Goal: Task Accomplishment & Management: Manage account settings

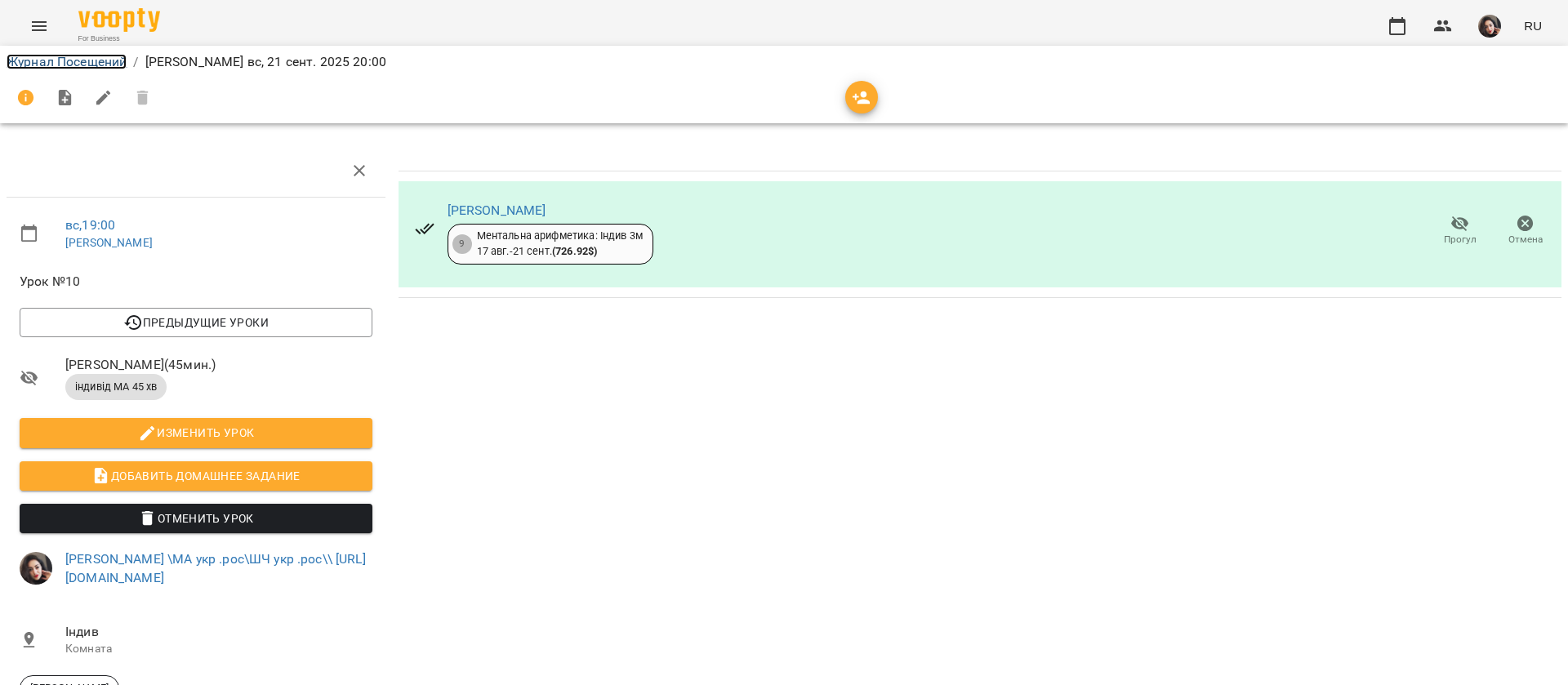
click at [28, 67] on link "Журнал Посещений" at bounding box center [67, 62] width 120 height 15
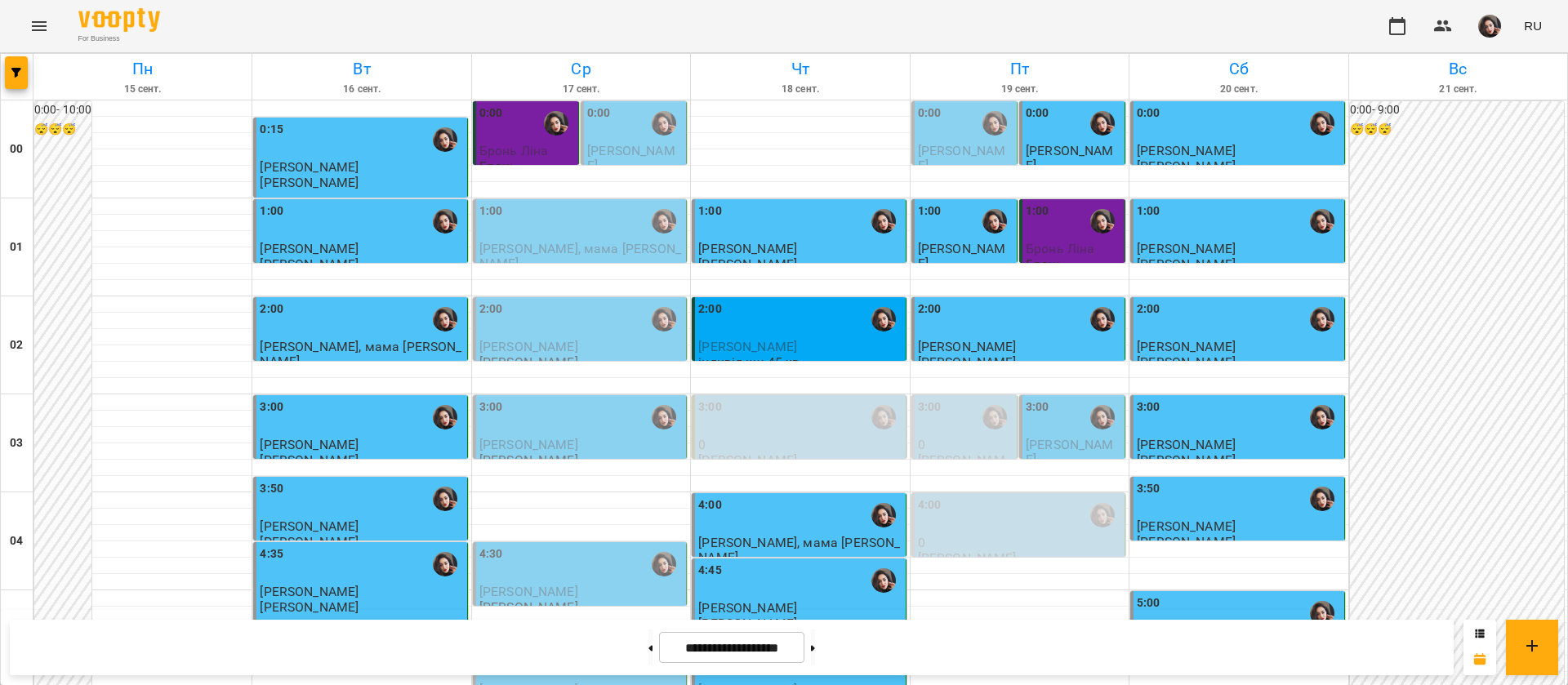
scroll to position [1841, 0]
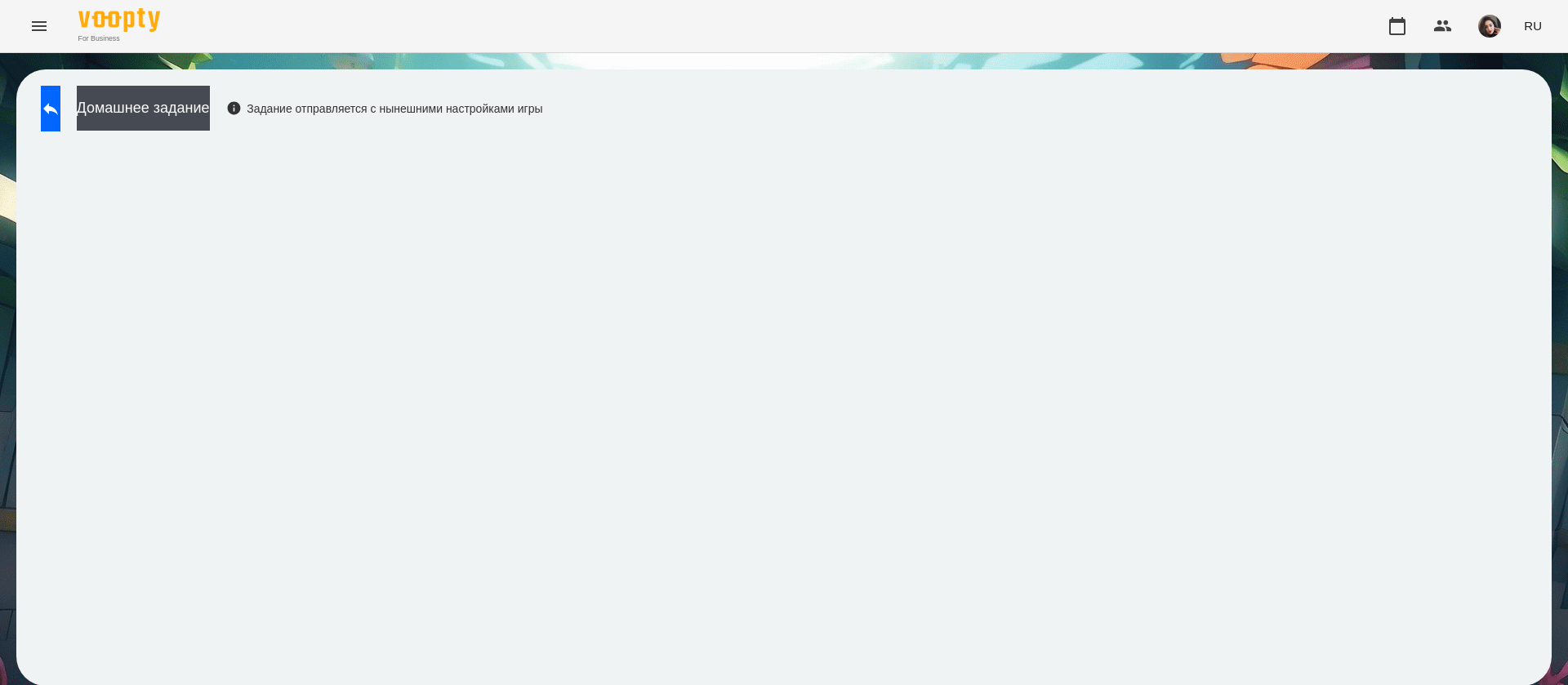
scroll to position [1, 0]
click at [1530, 18] on span "RU" at bounding box center [1533, 25] width 18 height 17
click at [1500, 90] on div "Українська" at bounding box center [1502, 92] width 83 height 29
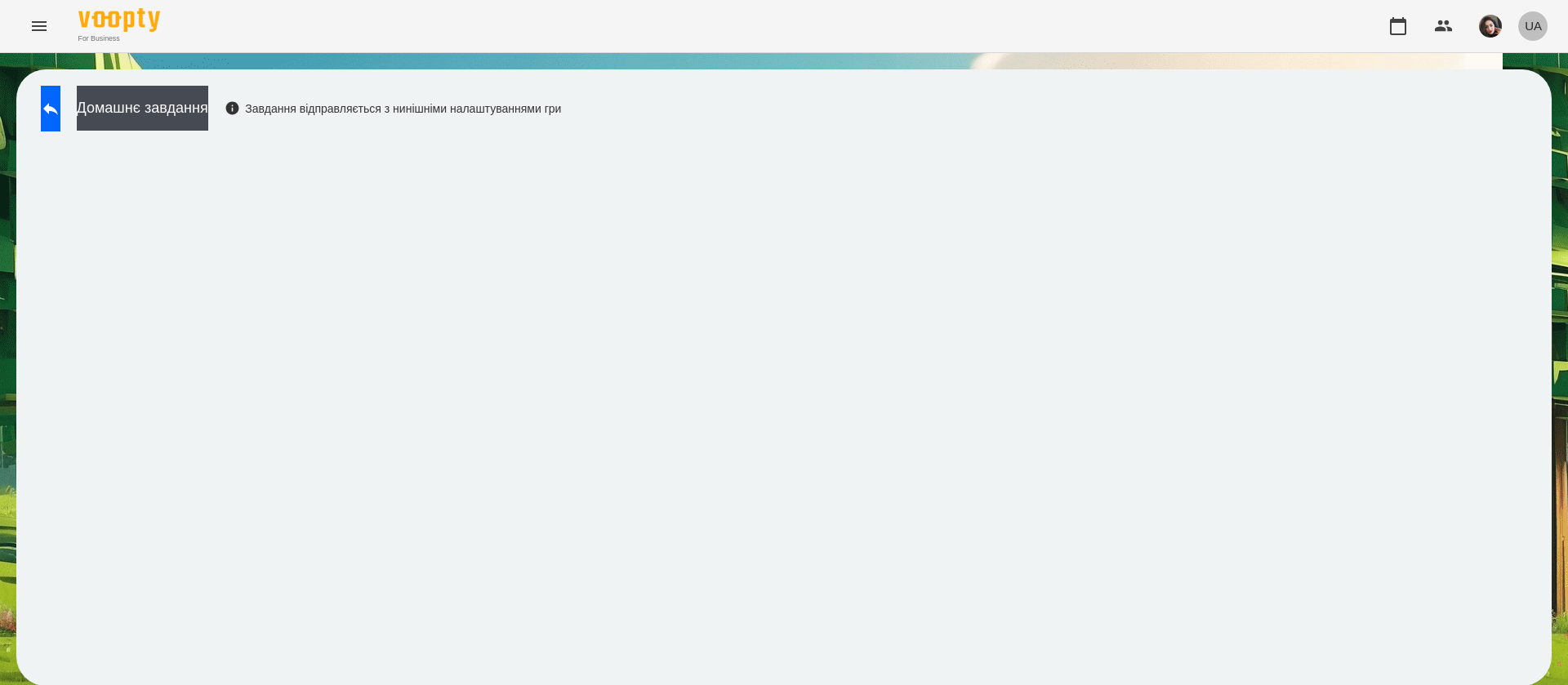
click at [1534, 27] on span "UA" at bounding box center [1533, 25] width 17 height 17
click at [1506, 122] on div "Русский" at bounding box center [1502, 121] width 83 height 29
drag, startPoint x: 61, startPoint y: 103, endPoint x: 110, endPoint y: 7, distance: 107.8
click at [61, 101] on icon at bounding box center [50, 108] width 19 height 19
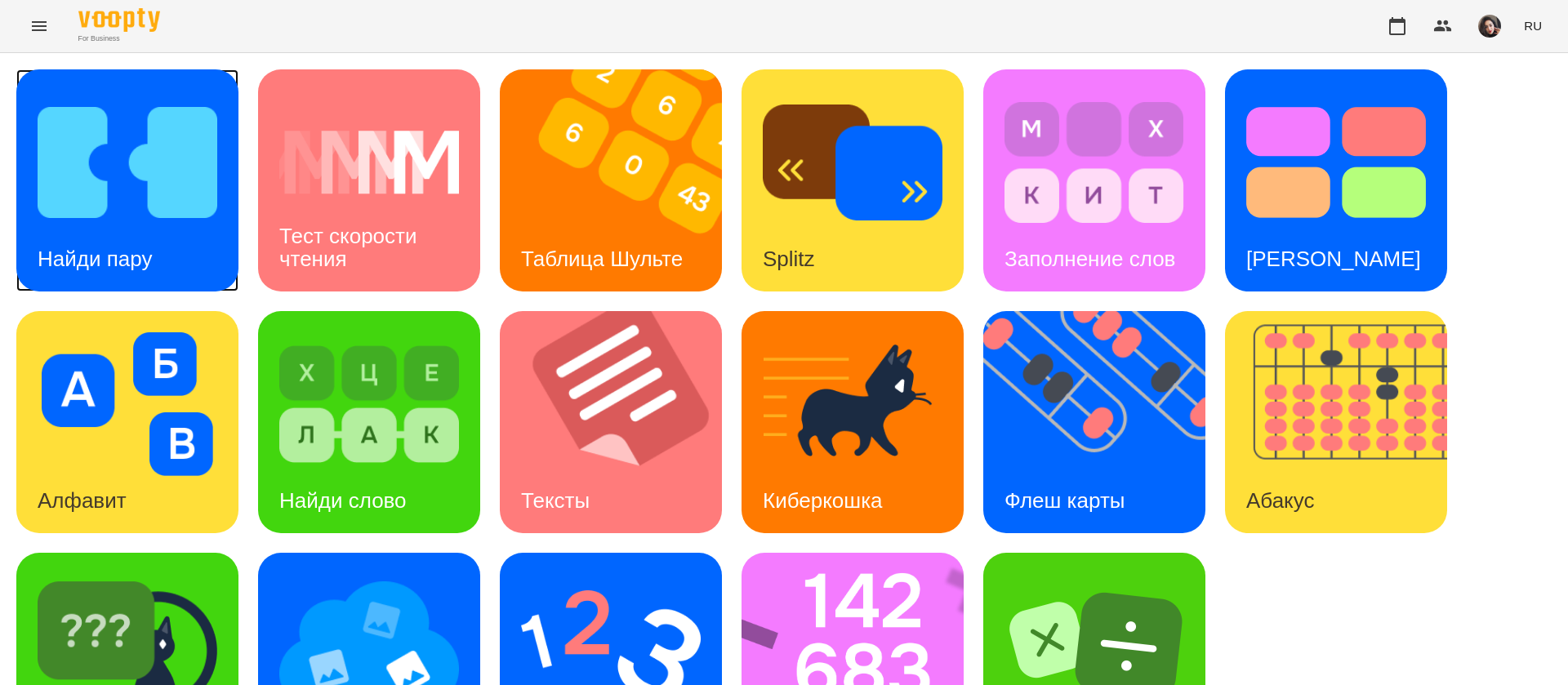
click at [125, 247] on h3 "Найди пару" at bounding box center [95, 259] width 115 height 24
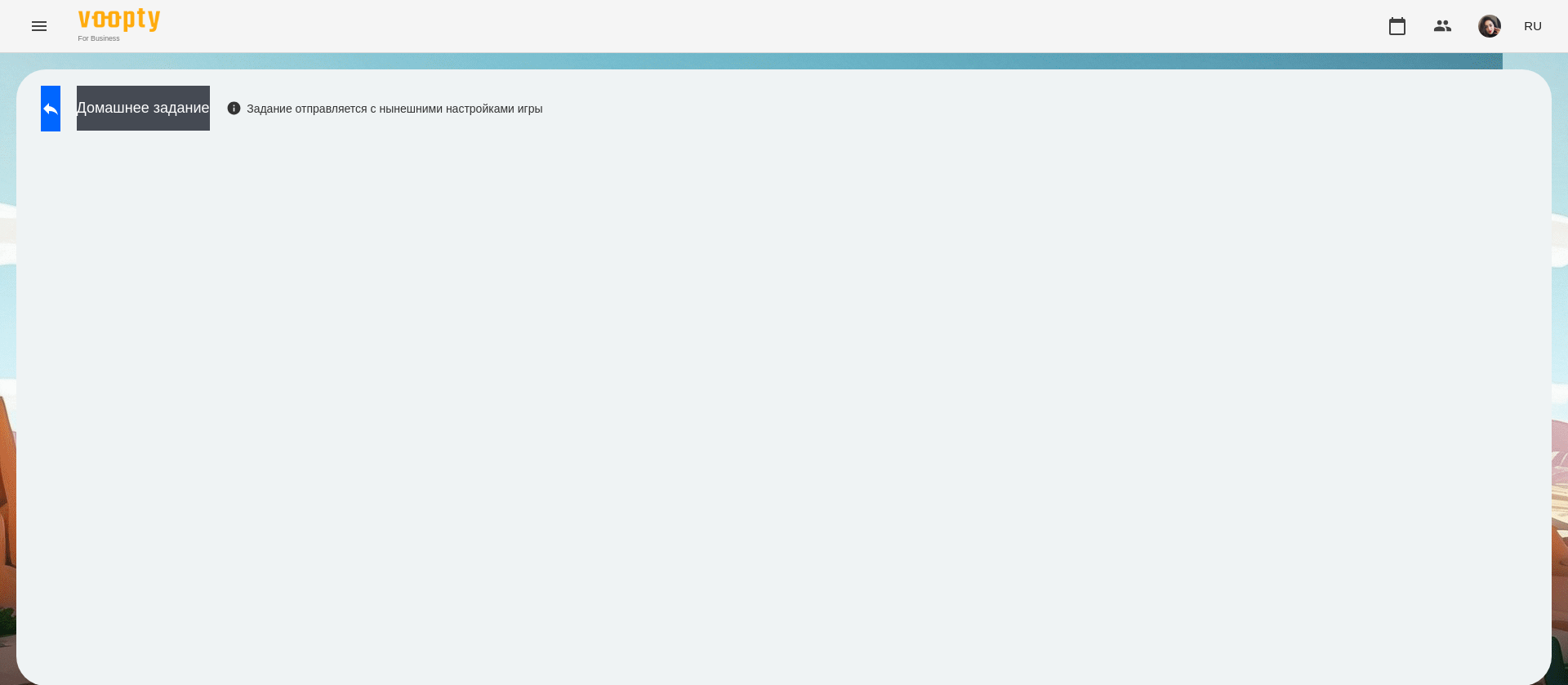
scroll to position [1, 0]
click at [56, 122] on button at bounding box center [50, 109] width 19 height 45
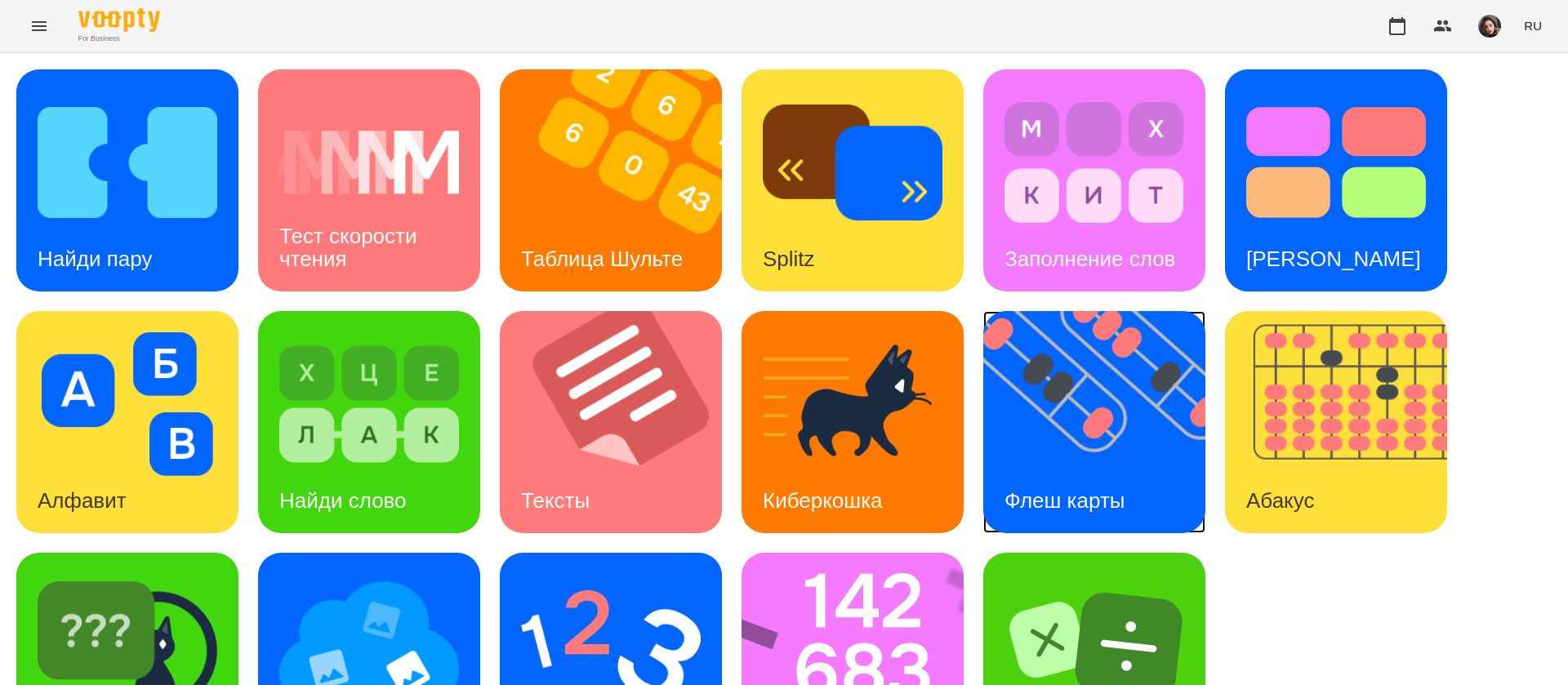
click at [1112, 456] on img at bounding box center [1105, 422] width 243 height 222
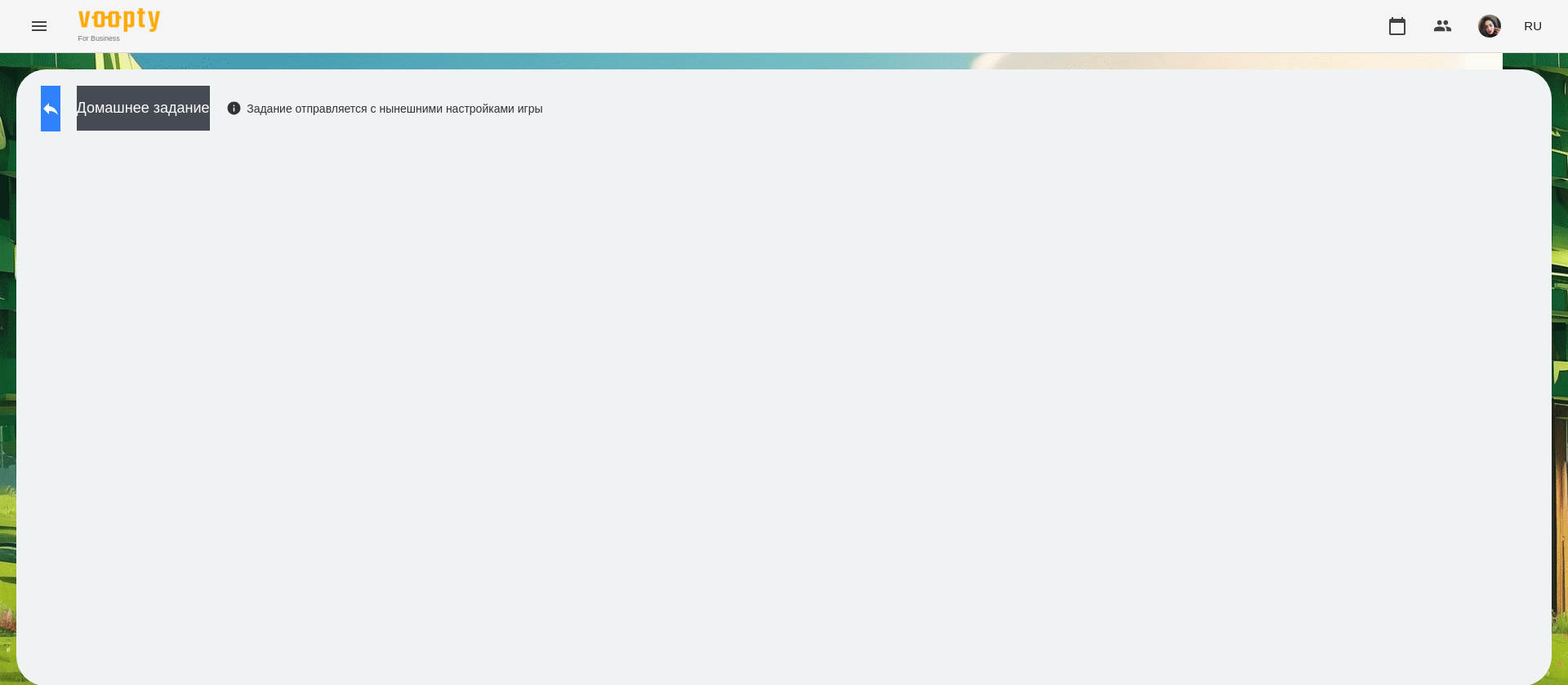
click at [54, 110] on button at bounding box center [50, 109] width 19 height 45
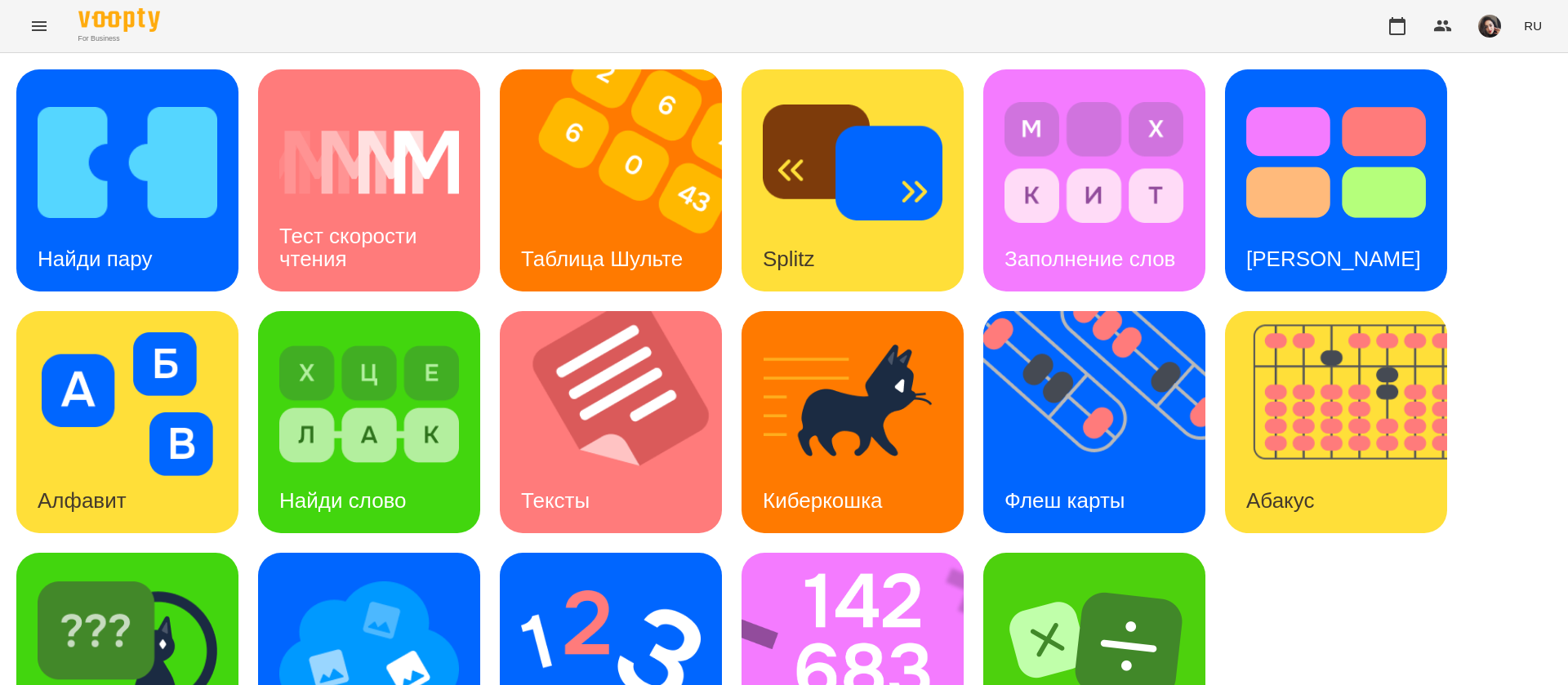
scroll to position [106, 0]
click at [1270, 324] on img at bounding box center [1346, 422] width 243 height 222
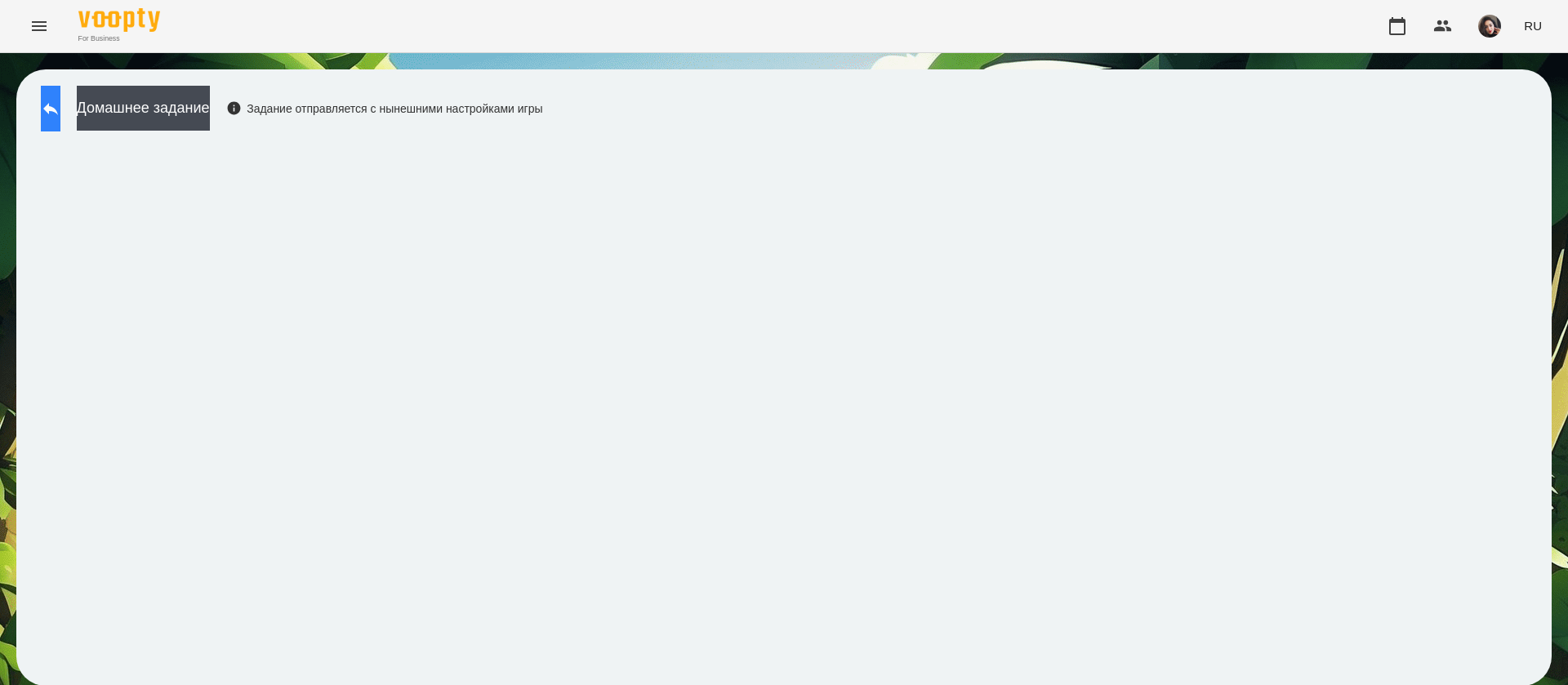
click at [61, 104] on icon at bounding box center [50, 108] width 19 height 19
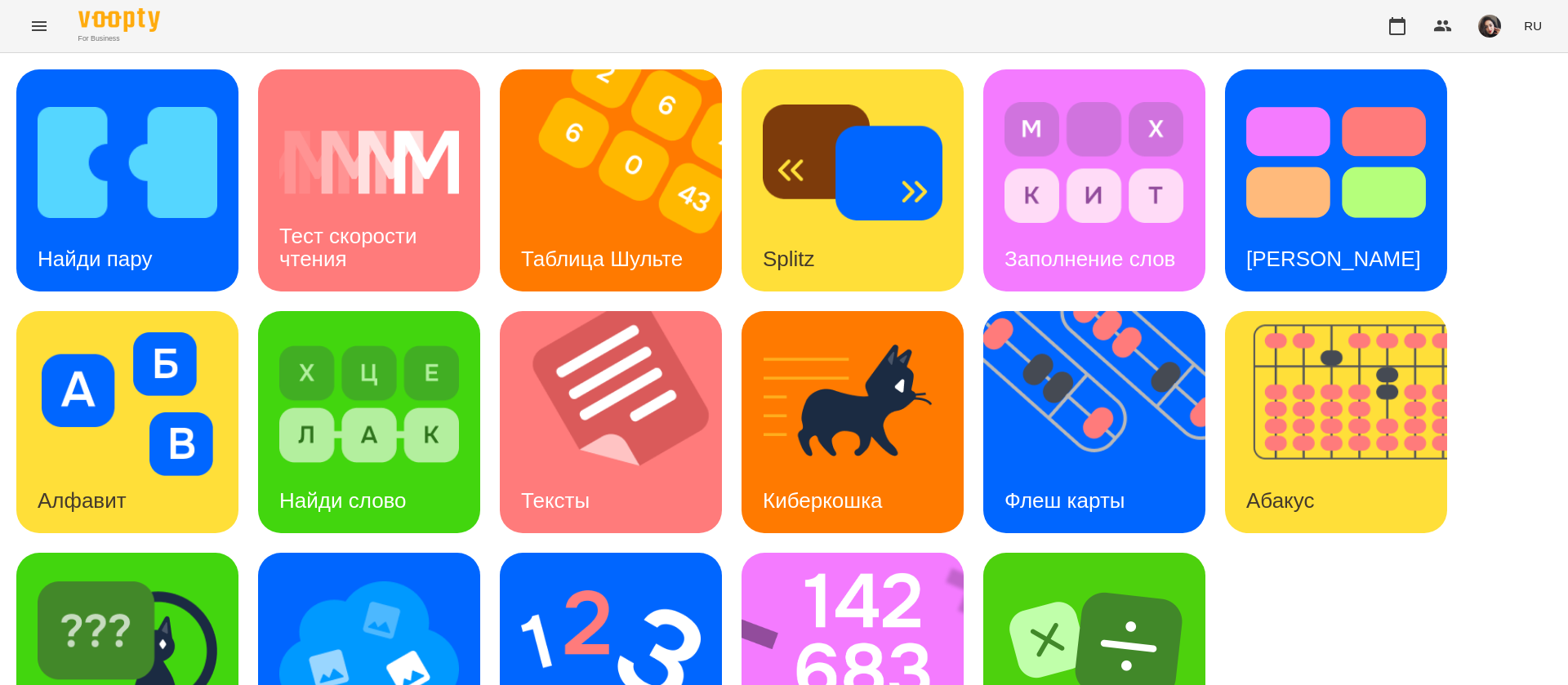
scroll to position [106, 0]
click at [859, 588] on img at bounding box center [863, 664] width 243 height 222
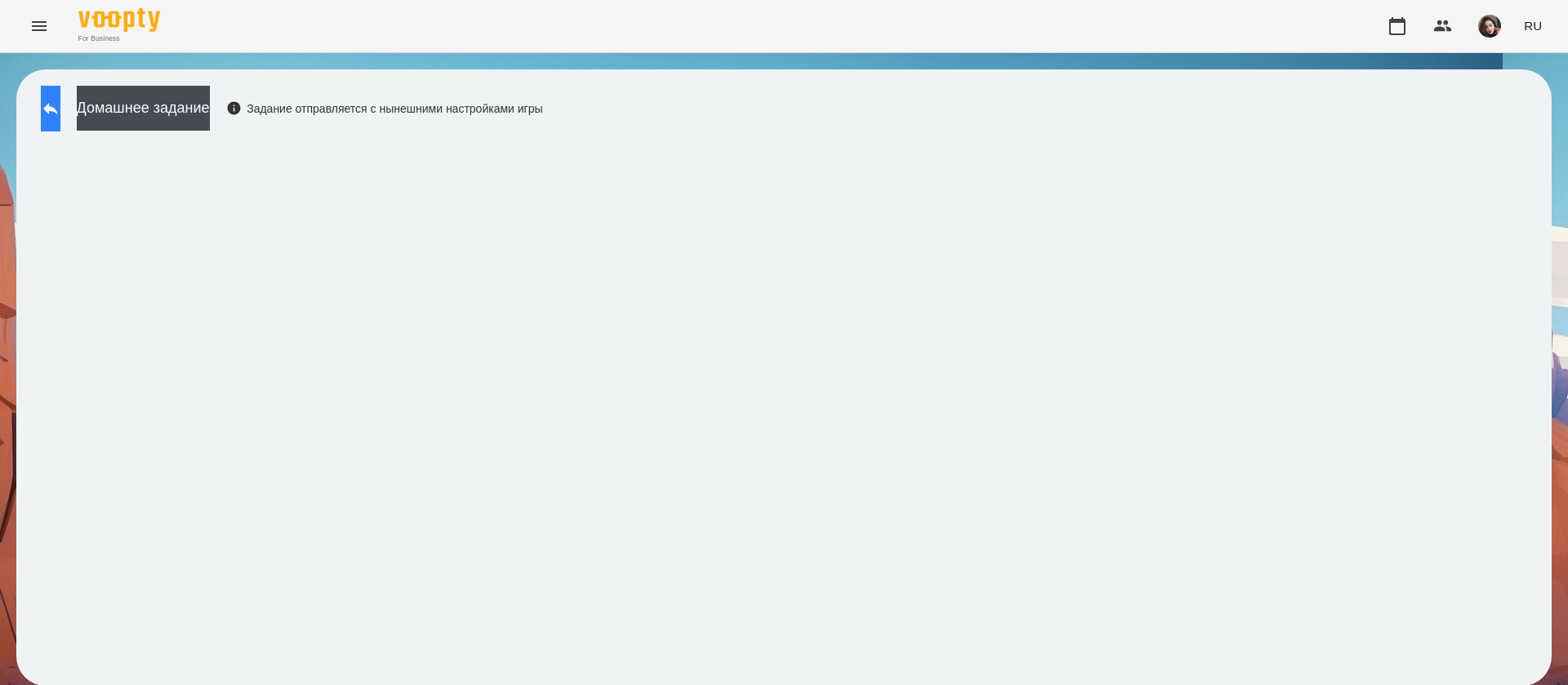
click at [56, 105] on button at bounding box center [50, 109] width 19 height 45
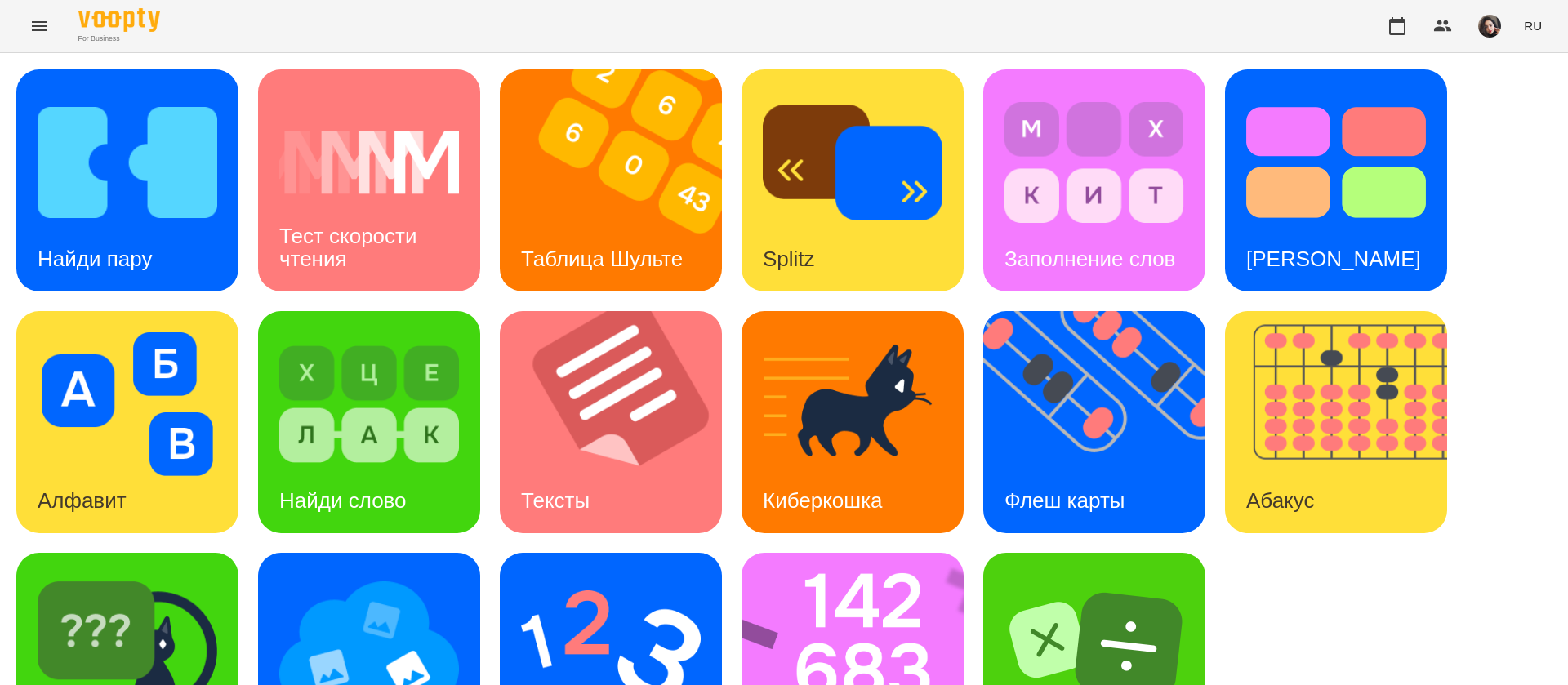
scroll to position [106, 0]
click at [404, 598] on img at bounding box center [369, 645] width 179 height 144
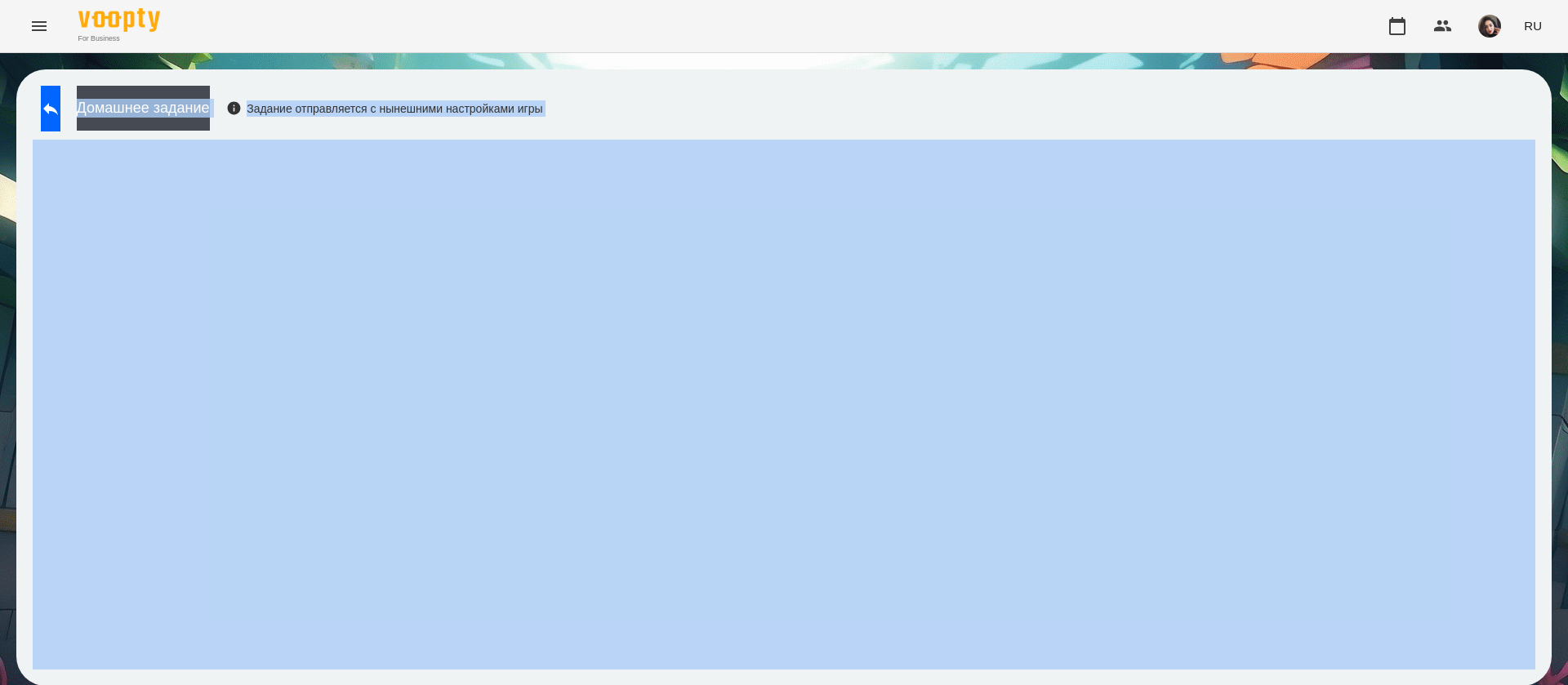
drag, startPoint x: 1307, startPoint y: 35, endPoint x: 1310, endPoint y: 136, distance: 101.0
click at [1310, 136] on div "For Business RU Домашнее задание Задание отправляется с нынешними настройками и…" at bounding box center [784, 351] width 1568 height 703
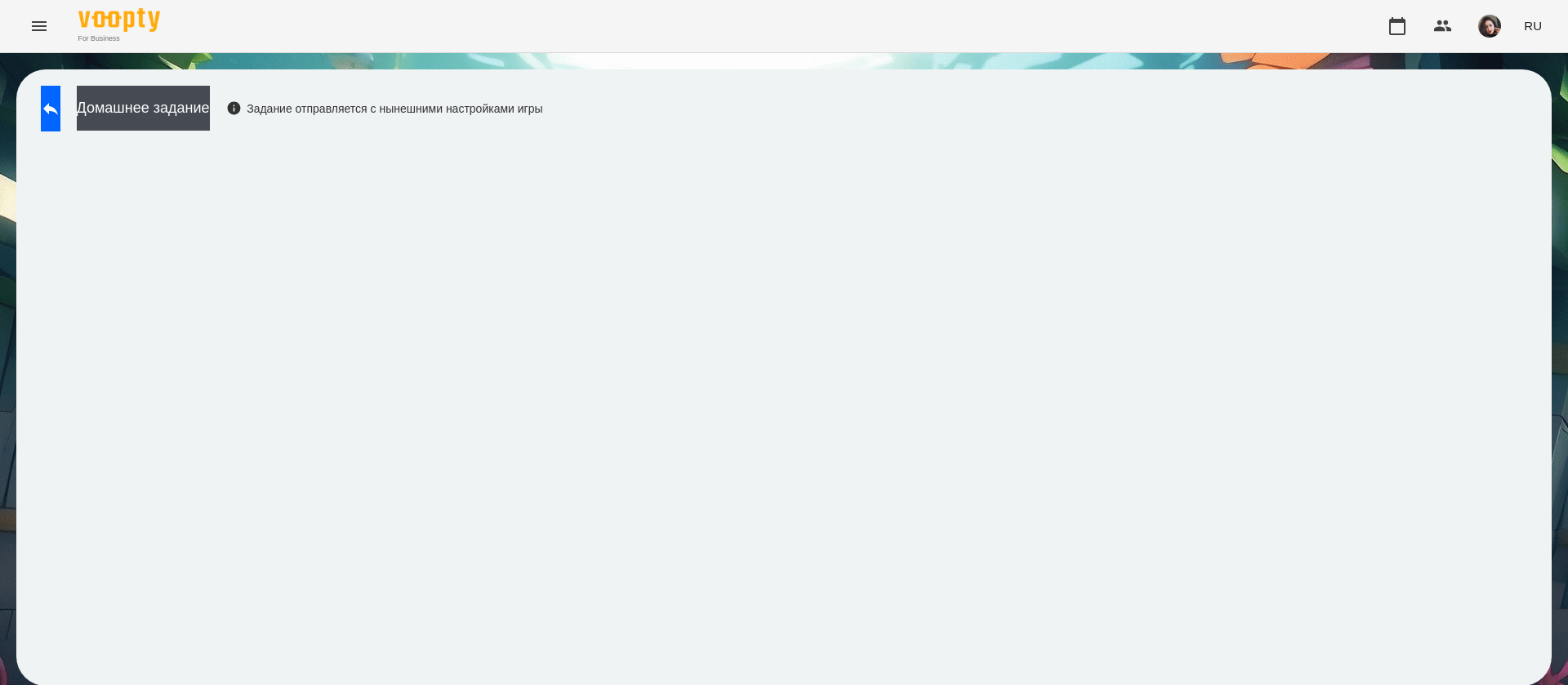
click at [922, 114] on div "Домашнее задание Задание отправляется с нынешними настройками игры" at bounding box center [784, 377] width 1535 height 617
click at [777, 94] on div "Домашнее задание Задание отправляется с нынешними настройками игры" at bounding box center [784, 377] width 1535 height 617
click at [61, 104] on icon at bounding box center [50, 108] width 19 height 19
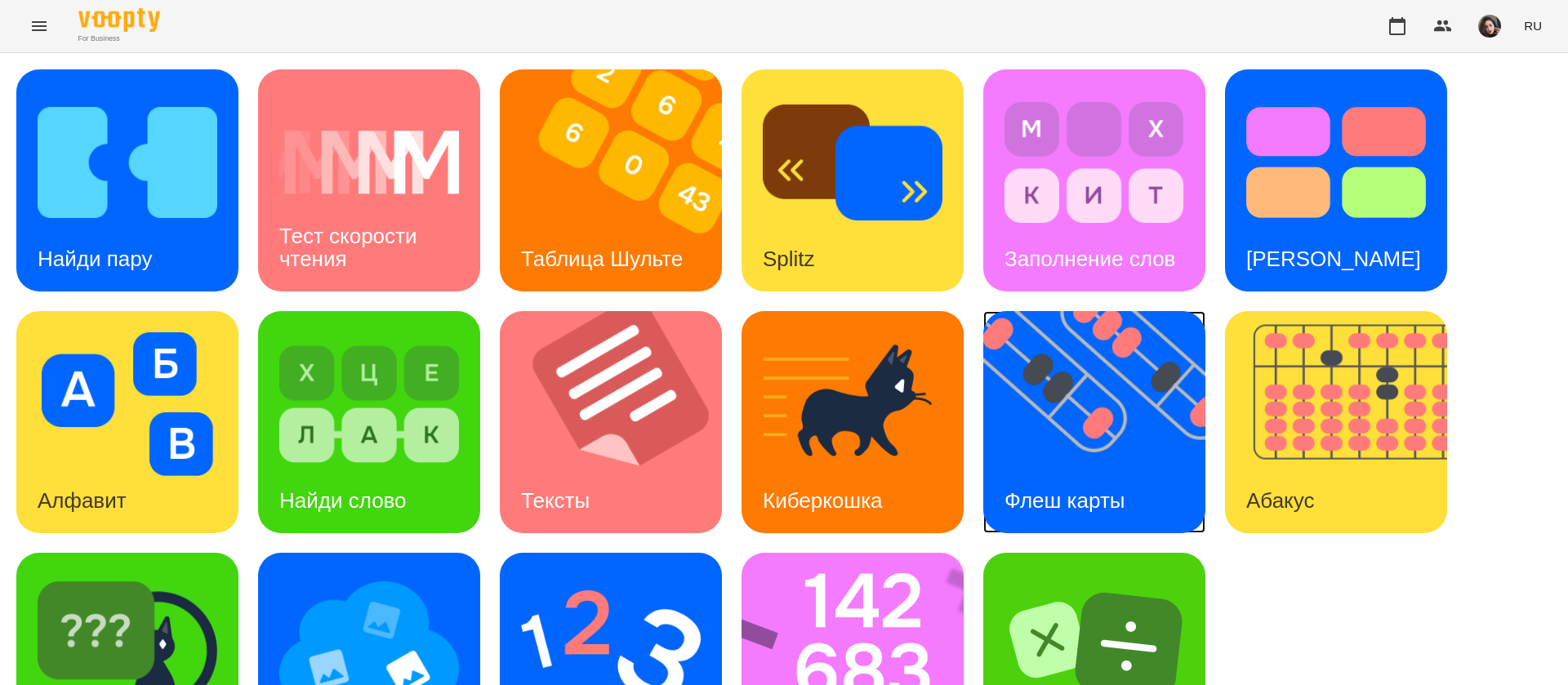
click at [1137, 498] on div "Флеш карты" at bounding box center [1065, 500] width 163 height 65
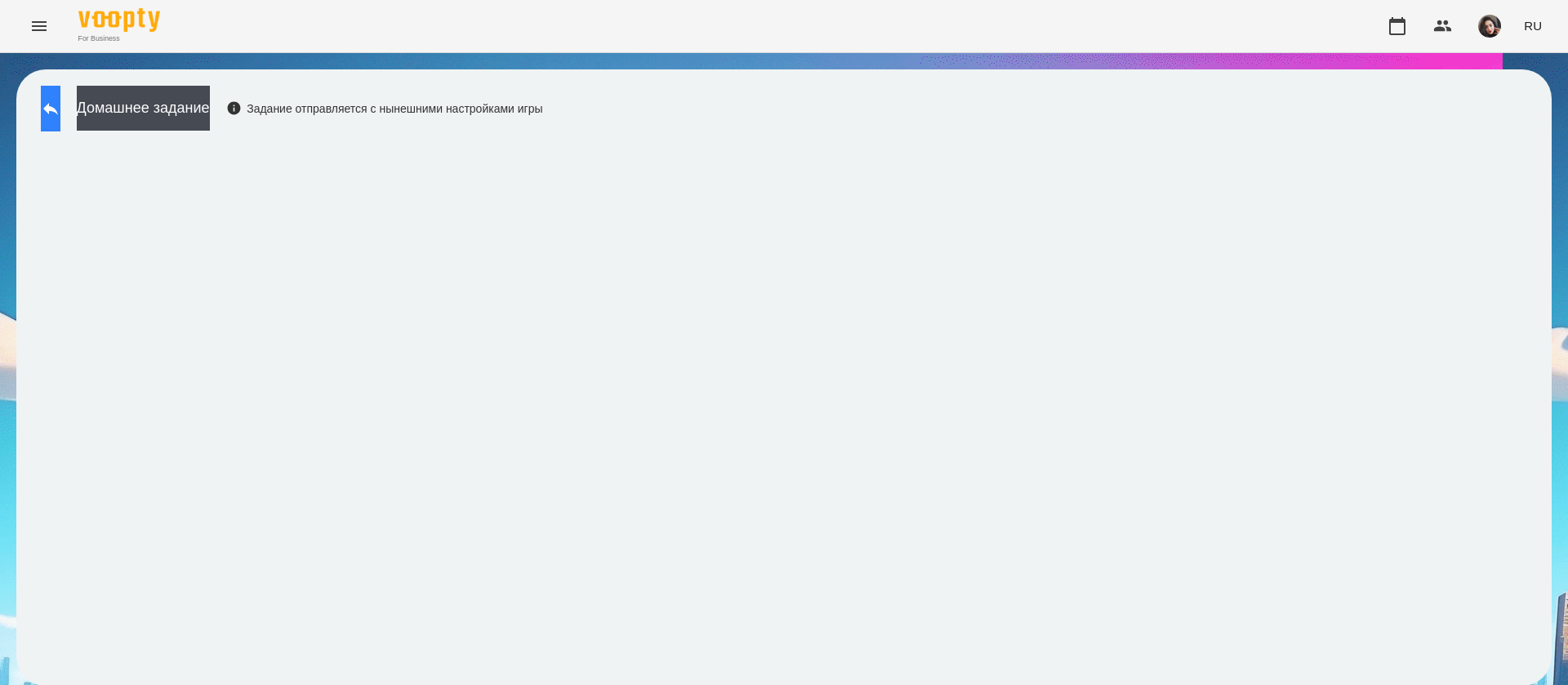
click at [61, 105] on icon at bounding box center [50, 108] width 19 height 19
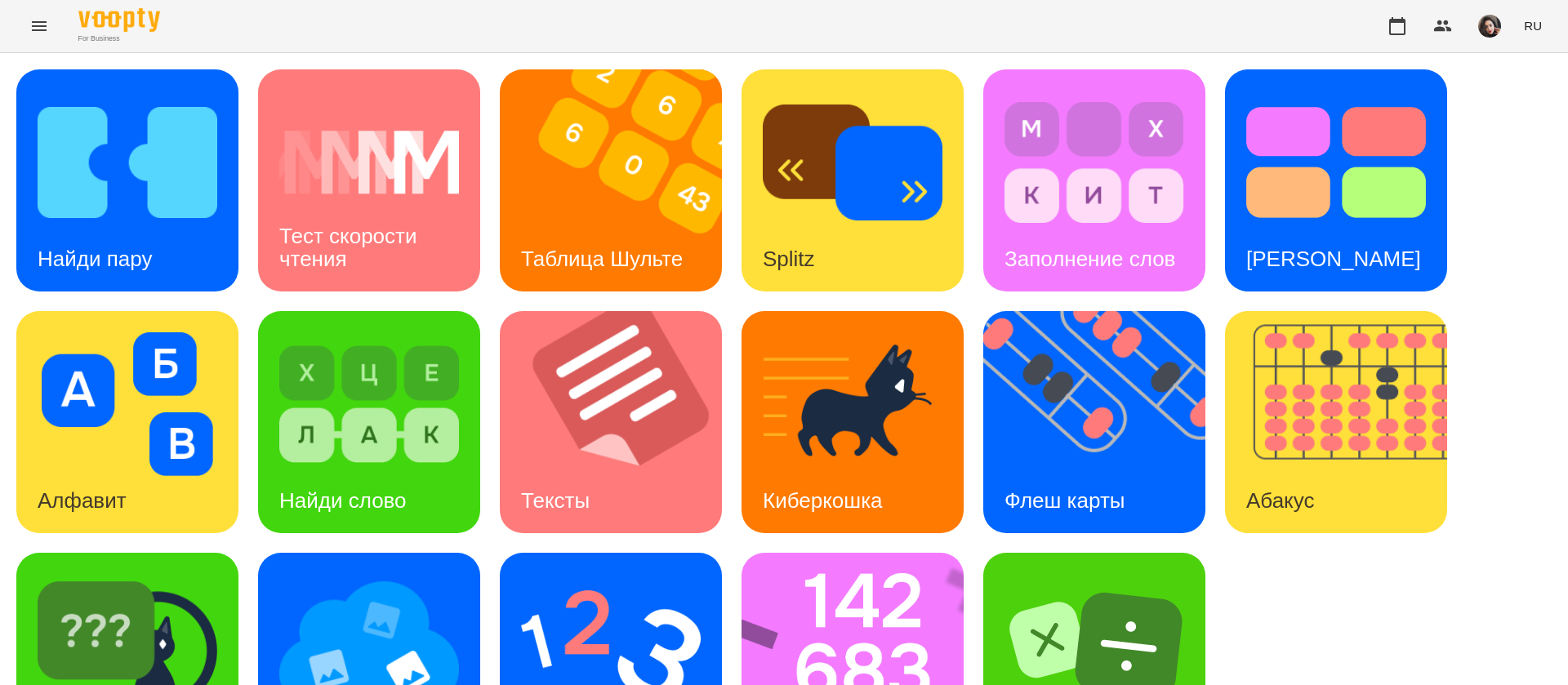
scroll to position [106, 0]
click at [865, 553] on img at bounding box center [863, 664] width 243 height 222
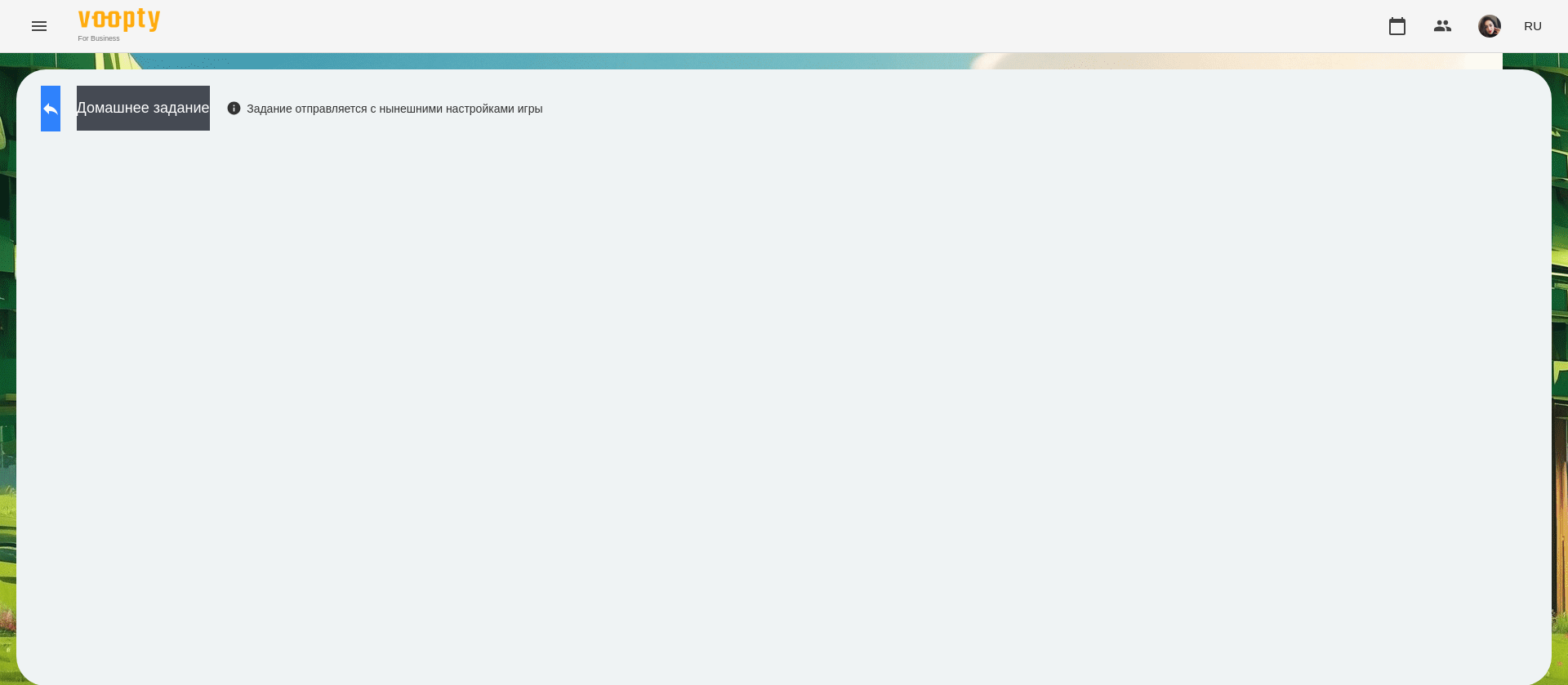
click at [59, 97] on button at bounding box center [50, 109] width 19 height 45
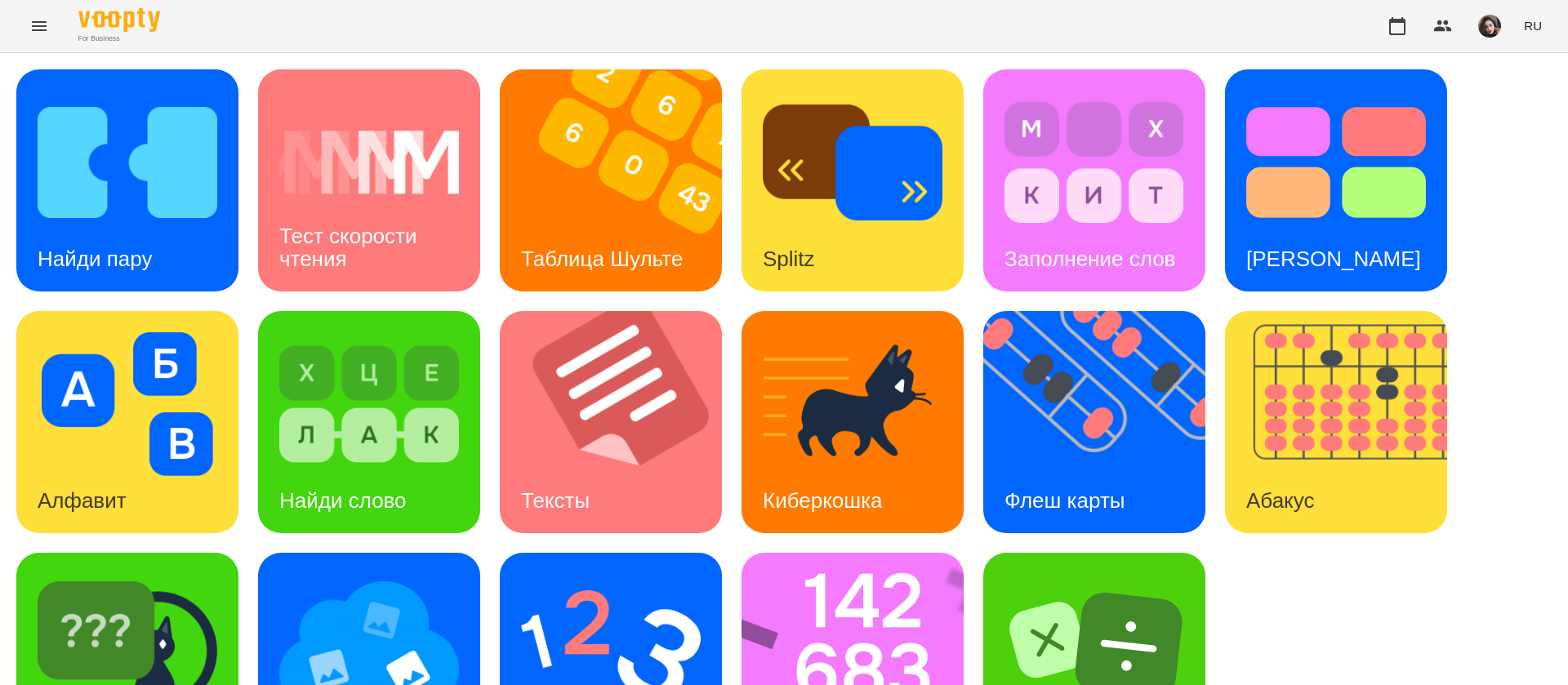
scroll to position [106, 0]
click at [543, 574] on img at bounding box center [610, 645] width 179 height 144
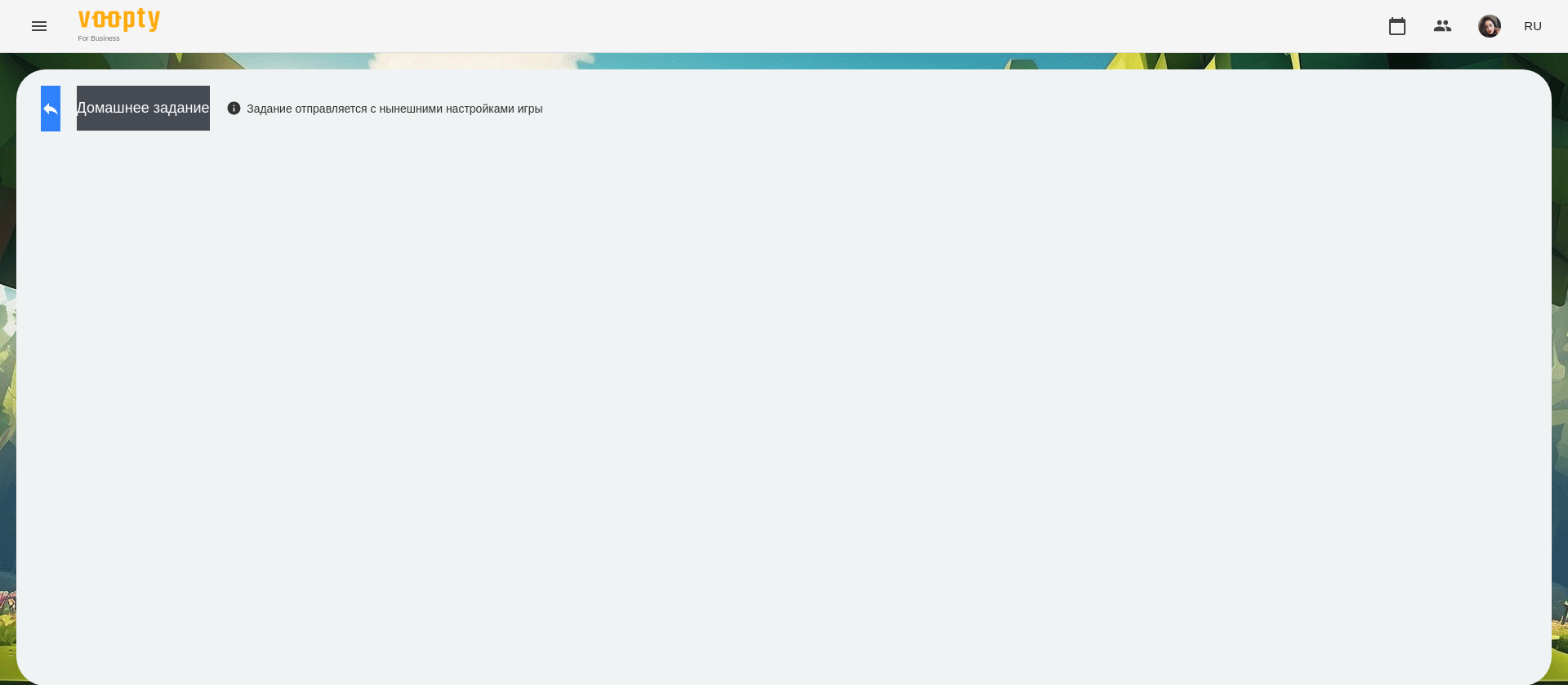
click at [61, 106] on icon at bounding box center [50, 108] width 19 height 19
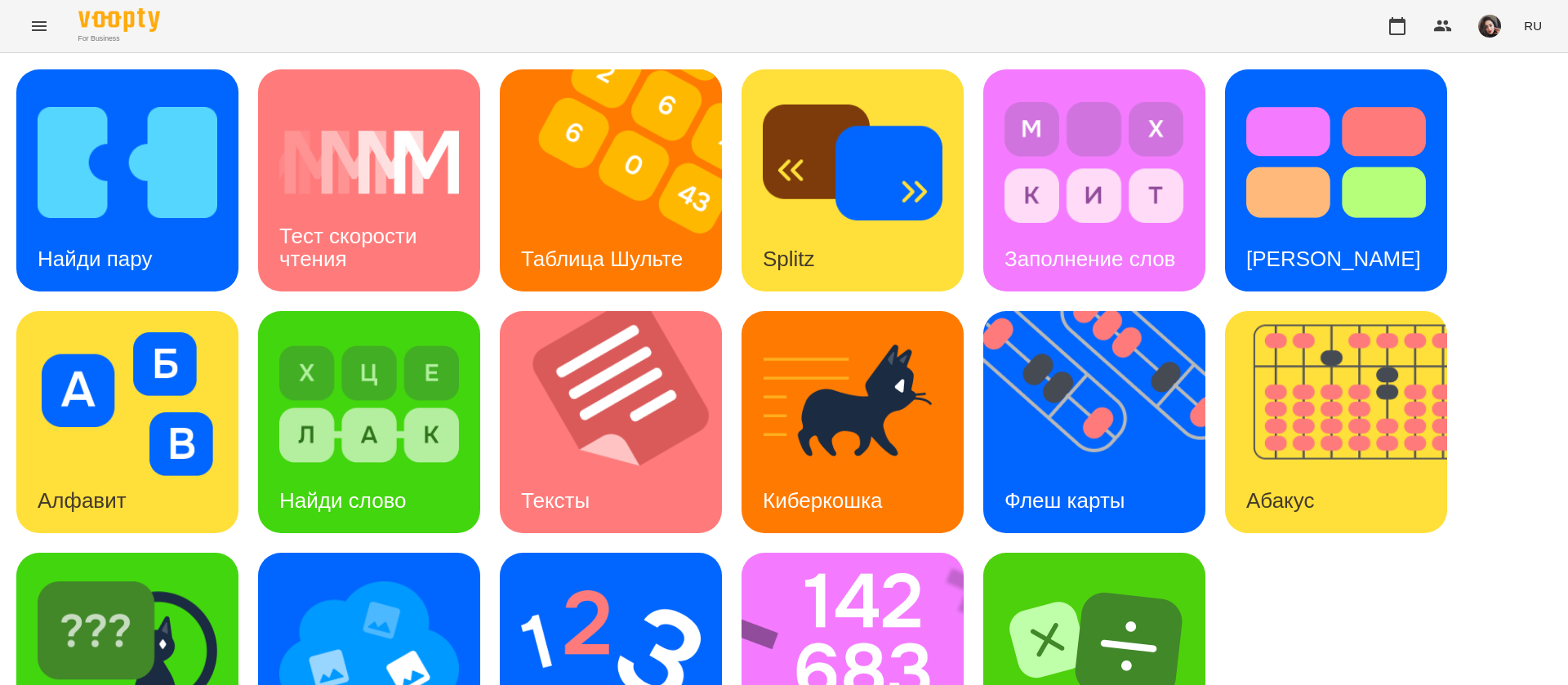
scroll to position [106, 0]
click at [644, 574] on img at bounding box center [610, 645] width 179 height 144
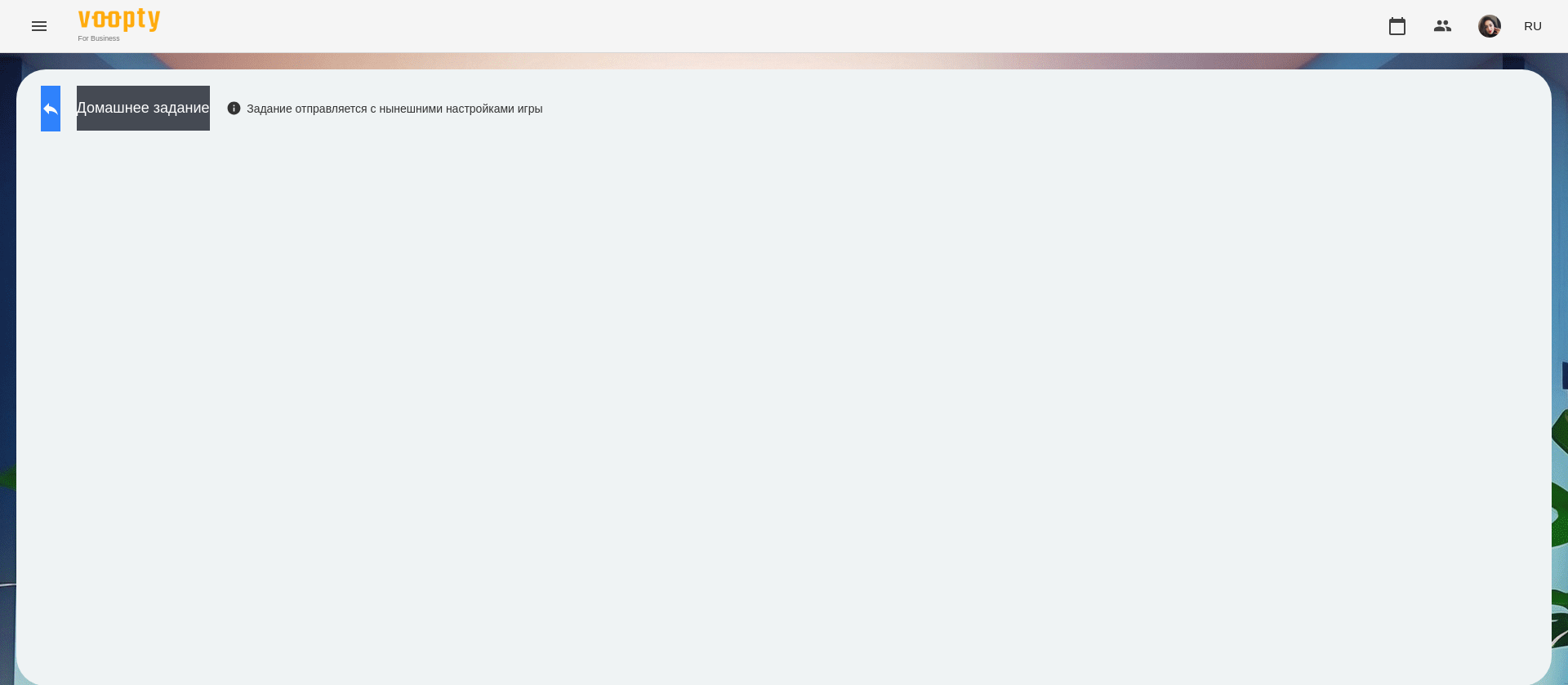
click at [60, 101] on icon at bounding box center [50, 108] width 19 height 19
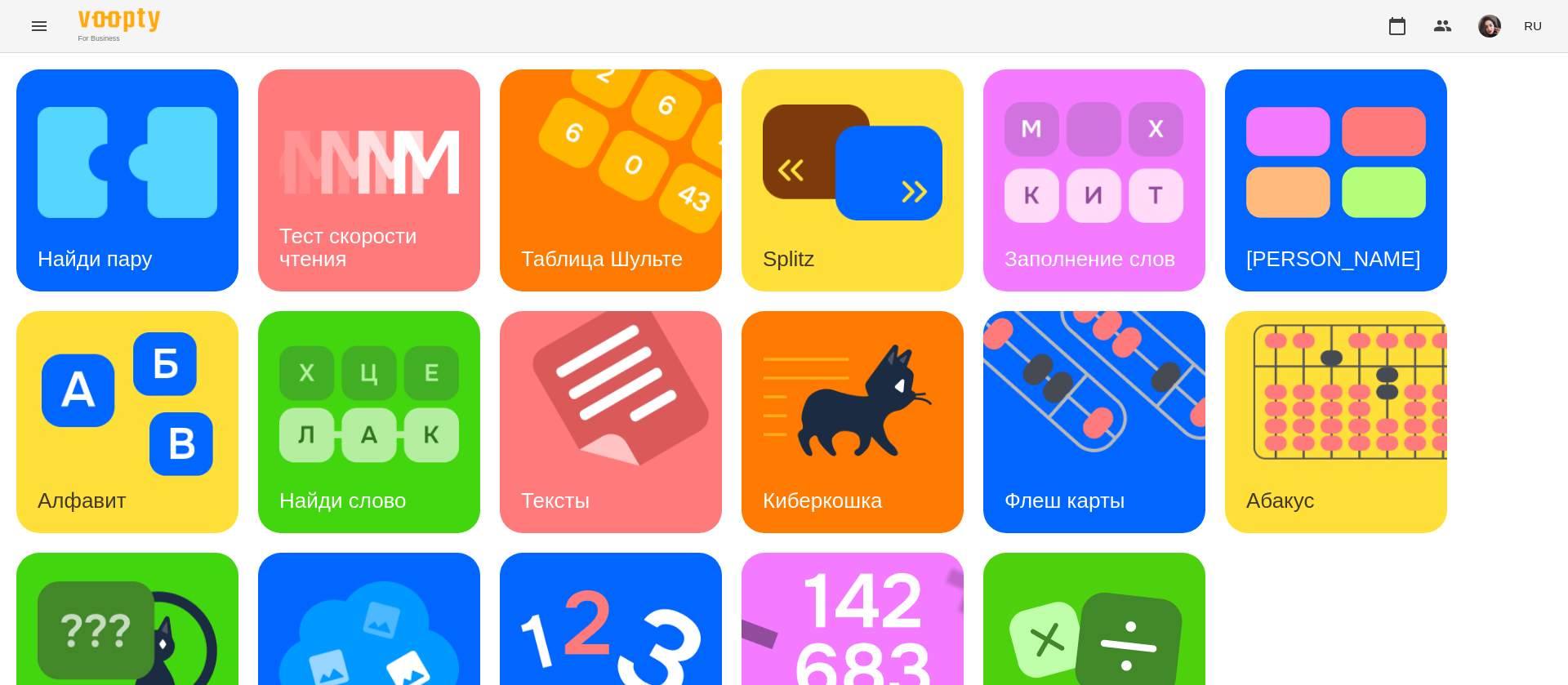
scroll to position [106, 0]
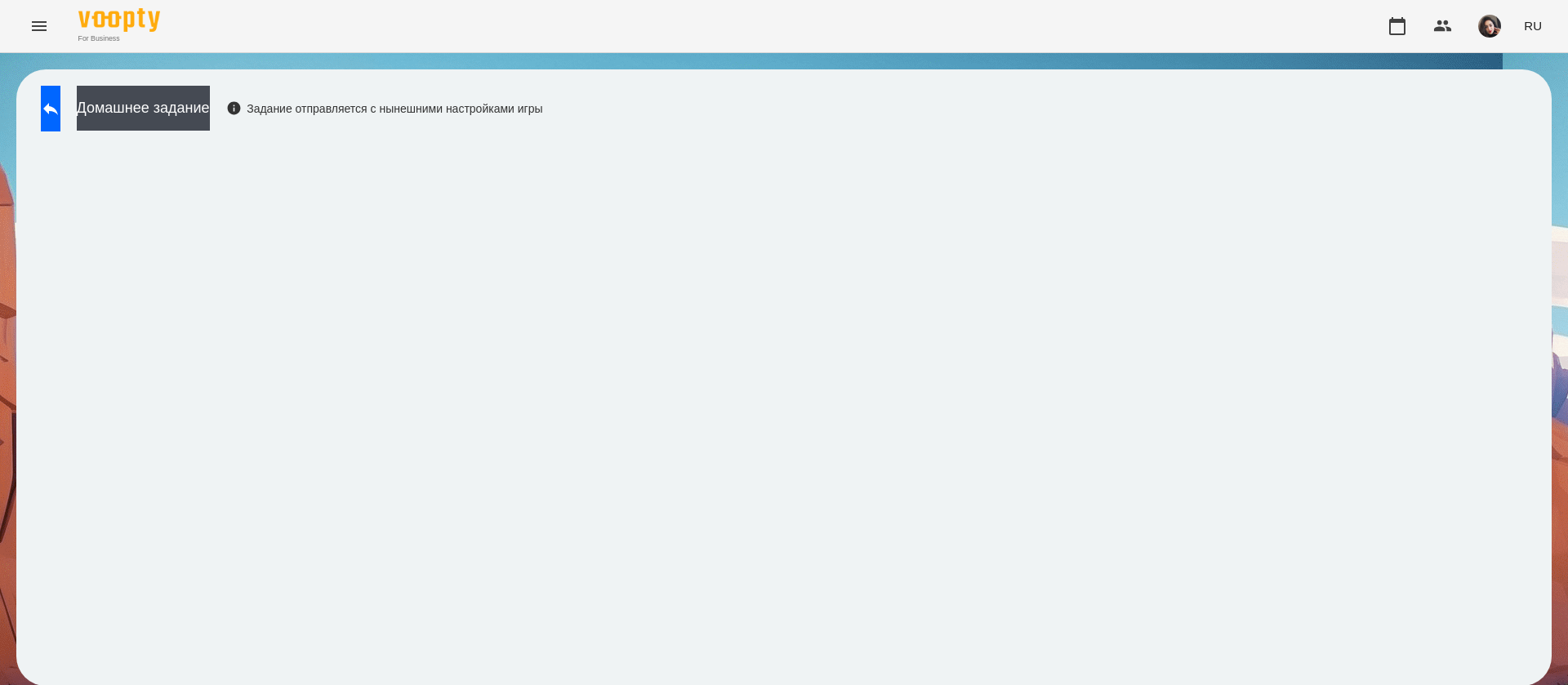
scroll to position [1, 0]
click at [61, 122] on button at bounding box center [50, 109] width 19 height 45
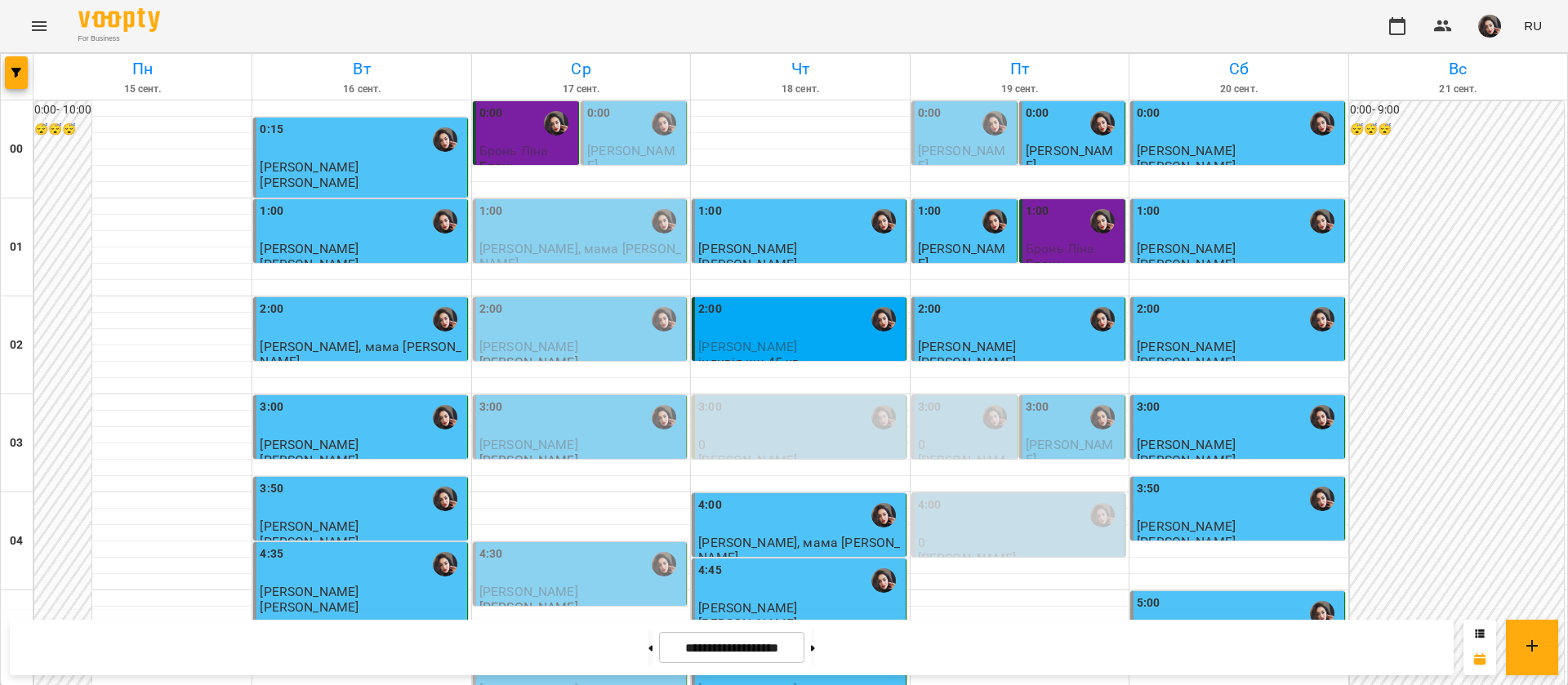
scroll to position [1841, 0]
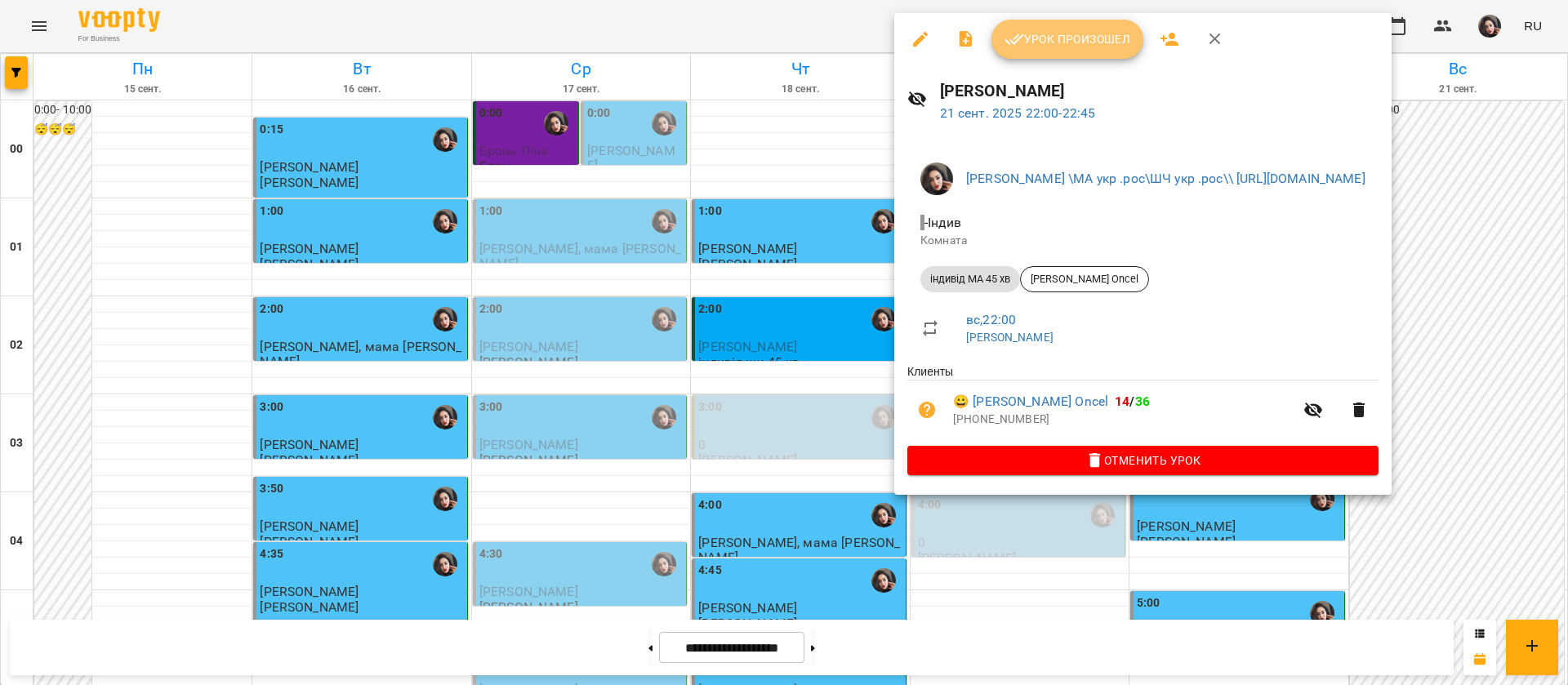
click at [1096, 34] on span "Урок произошел" at bounding box center [1067, 39] width 126 height 19
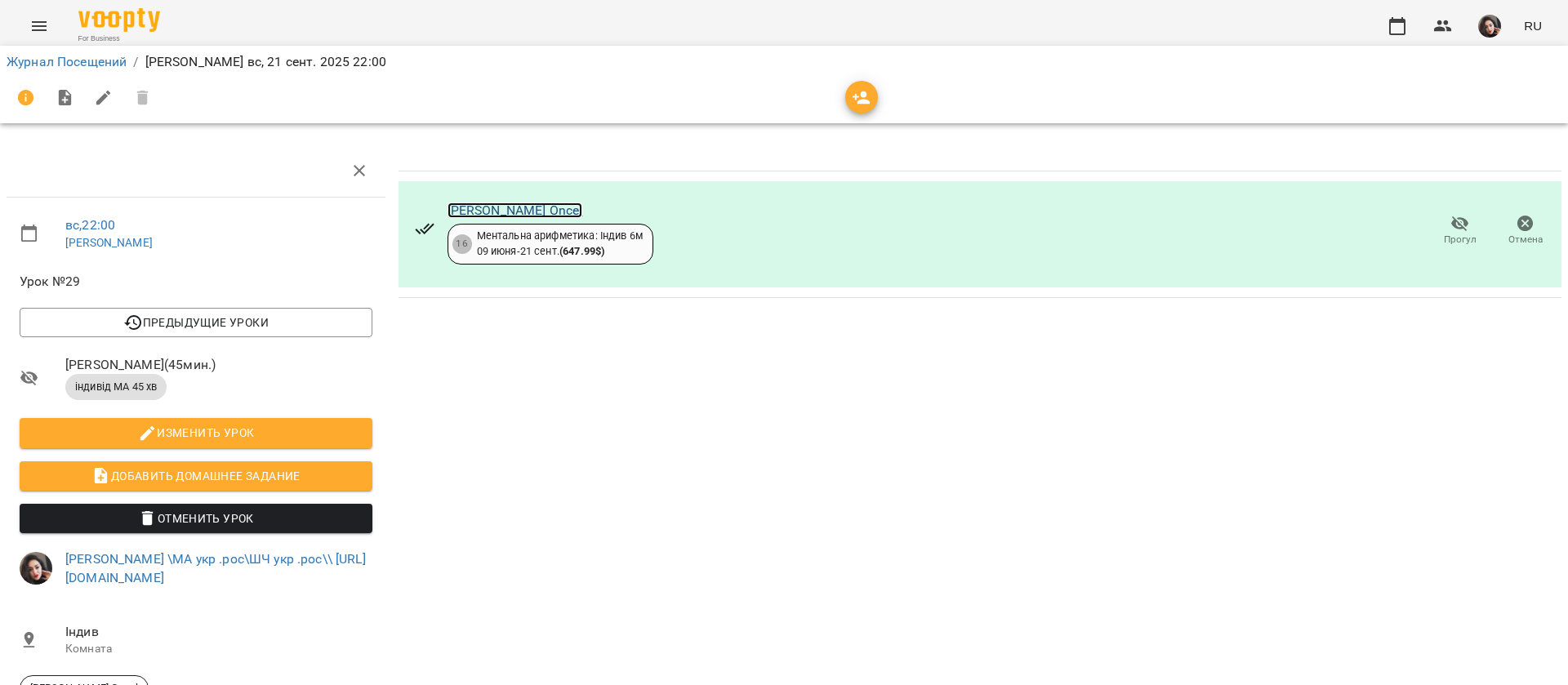
click at [527, 203] on link "Аріша Helin Oncel" at bounding box center [515, 210] width 136 height 15
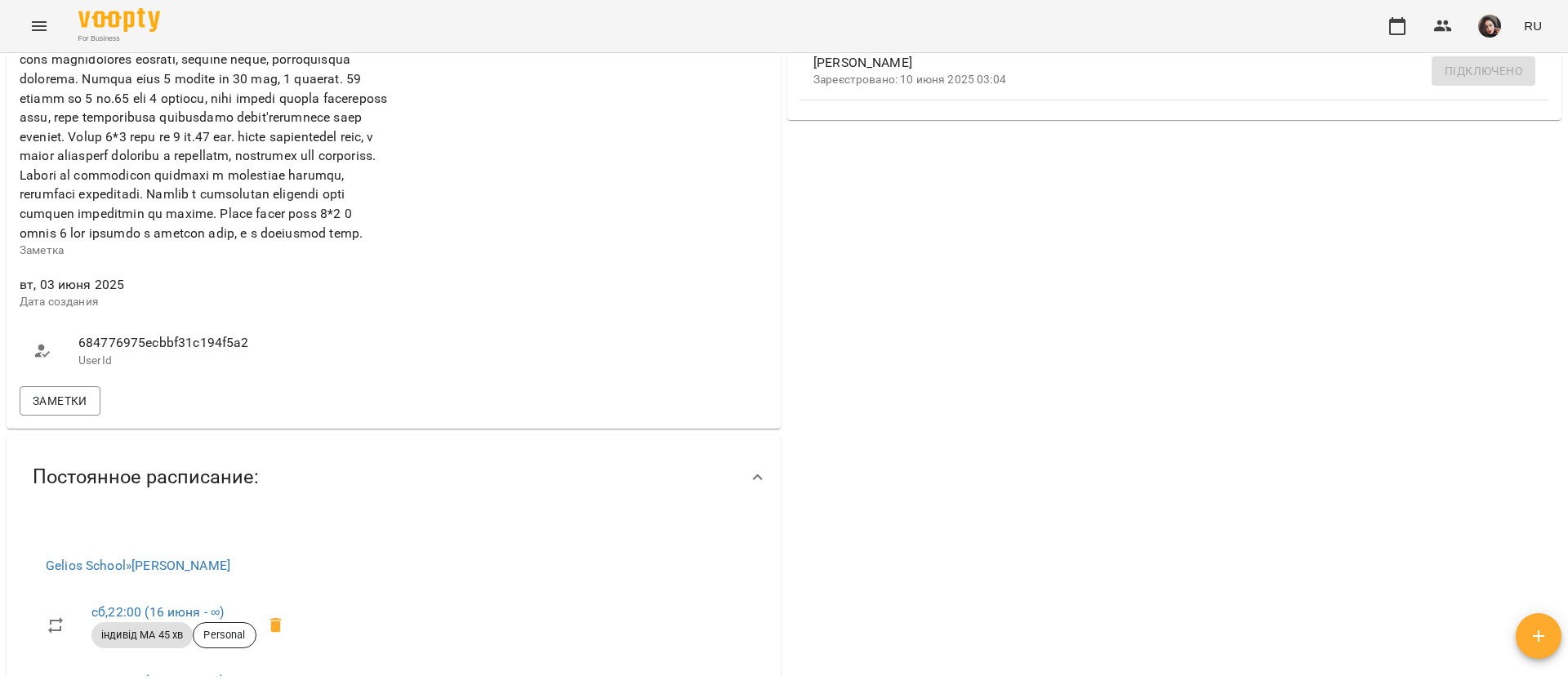
scroll to position [735, 0]
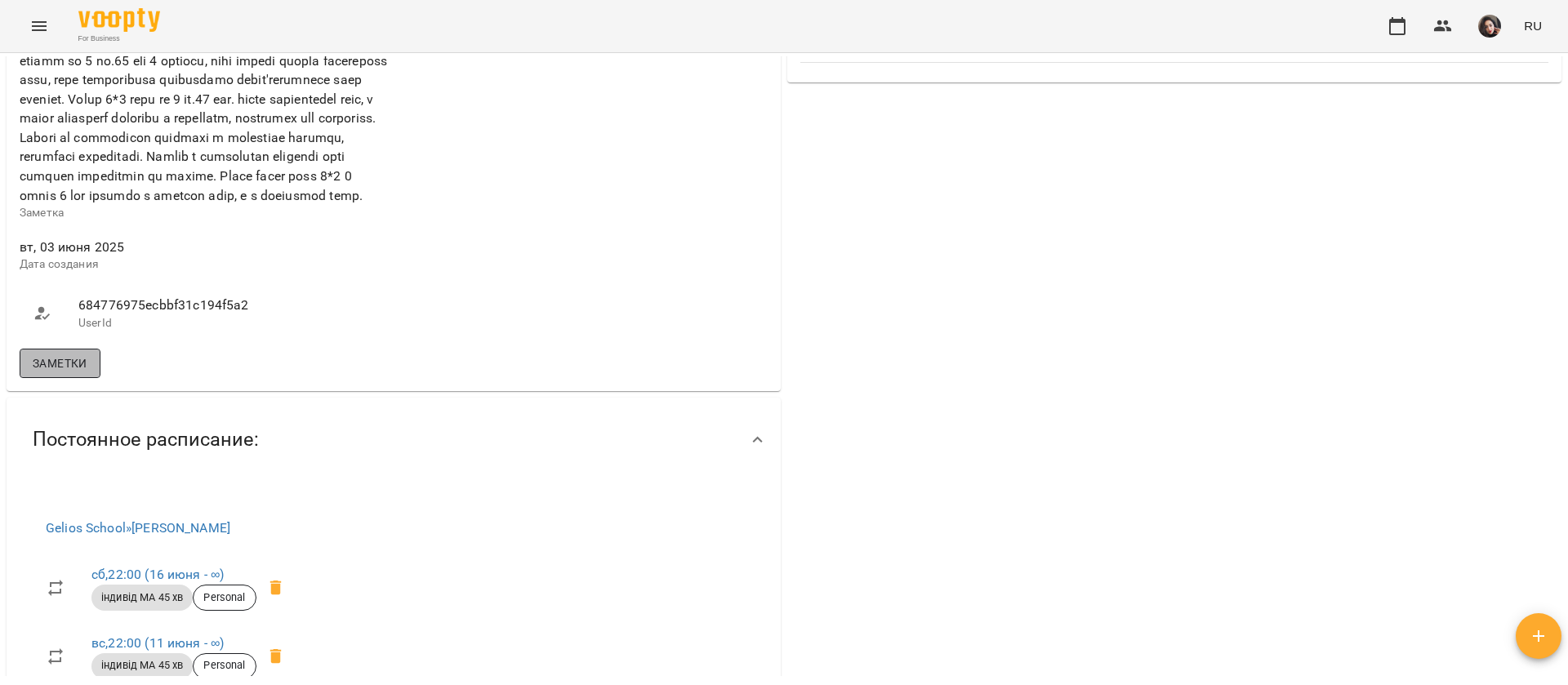
click at [54, 373] on span "Заметки" at bounding box center [60, 363] width 55 height 19
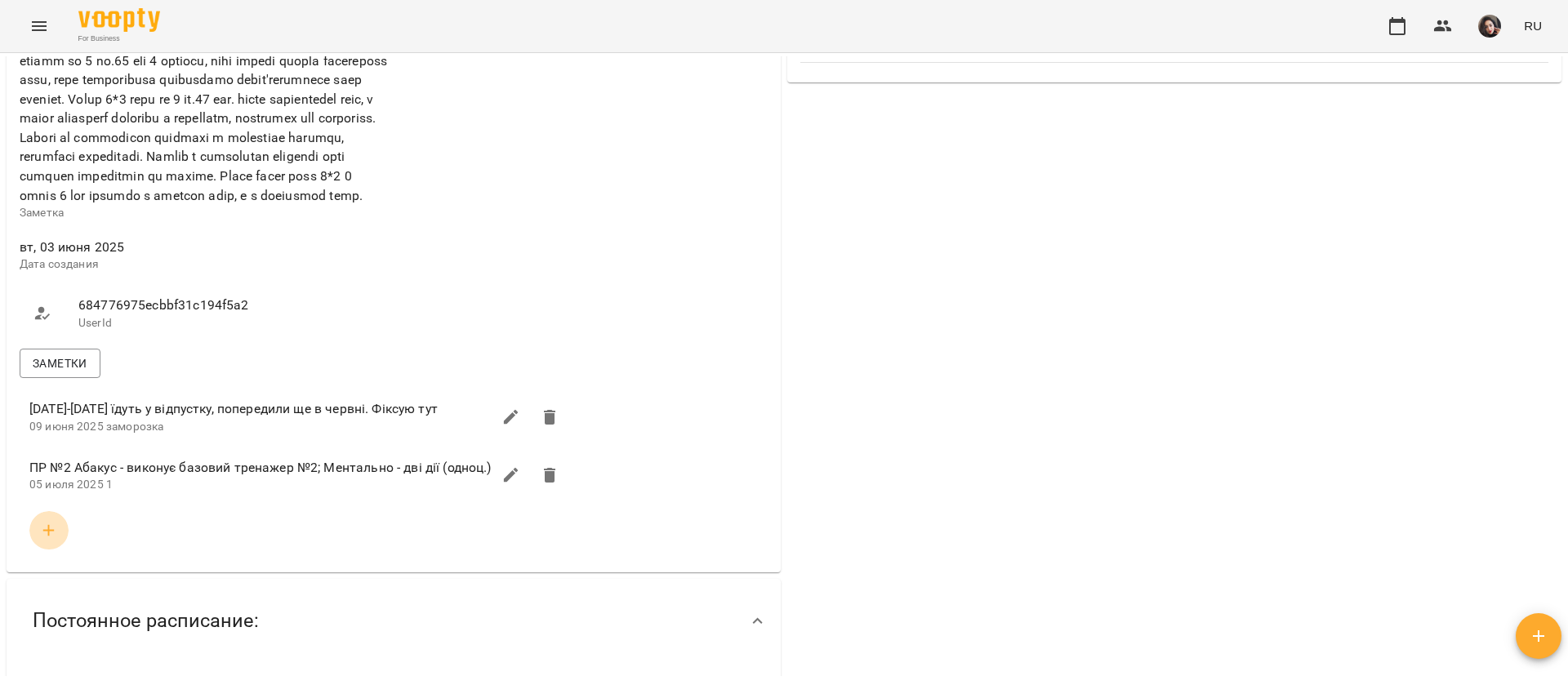
click at [45, 541] on icon "button" at bounding box center [49, 530] width 19 height 19
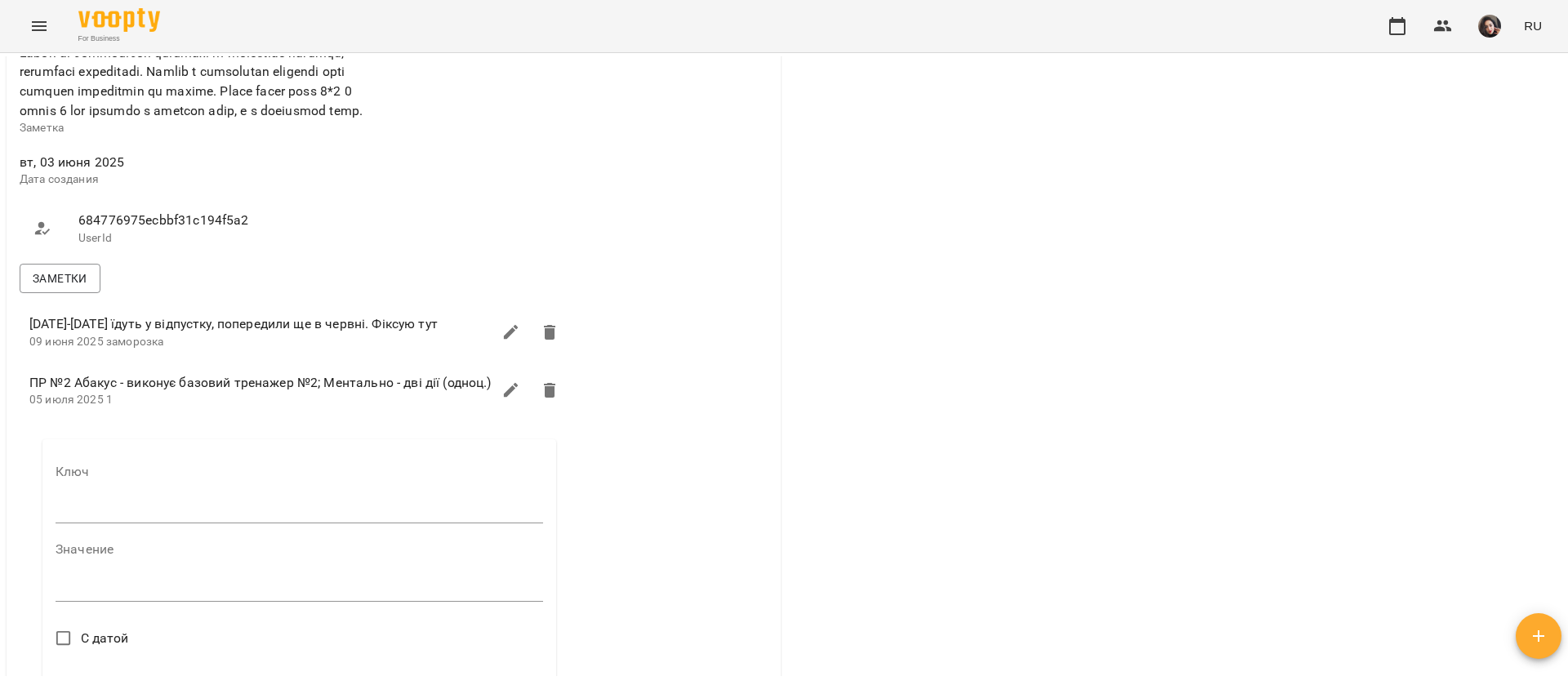
scroll to position [858, 0]
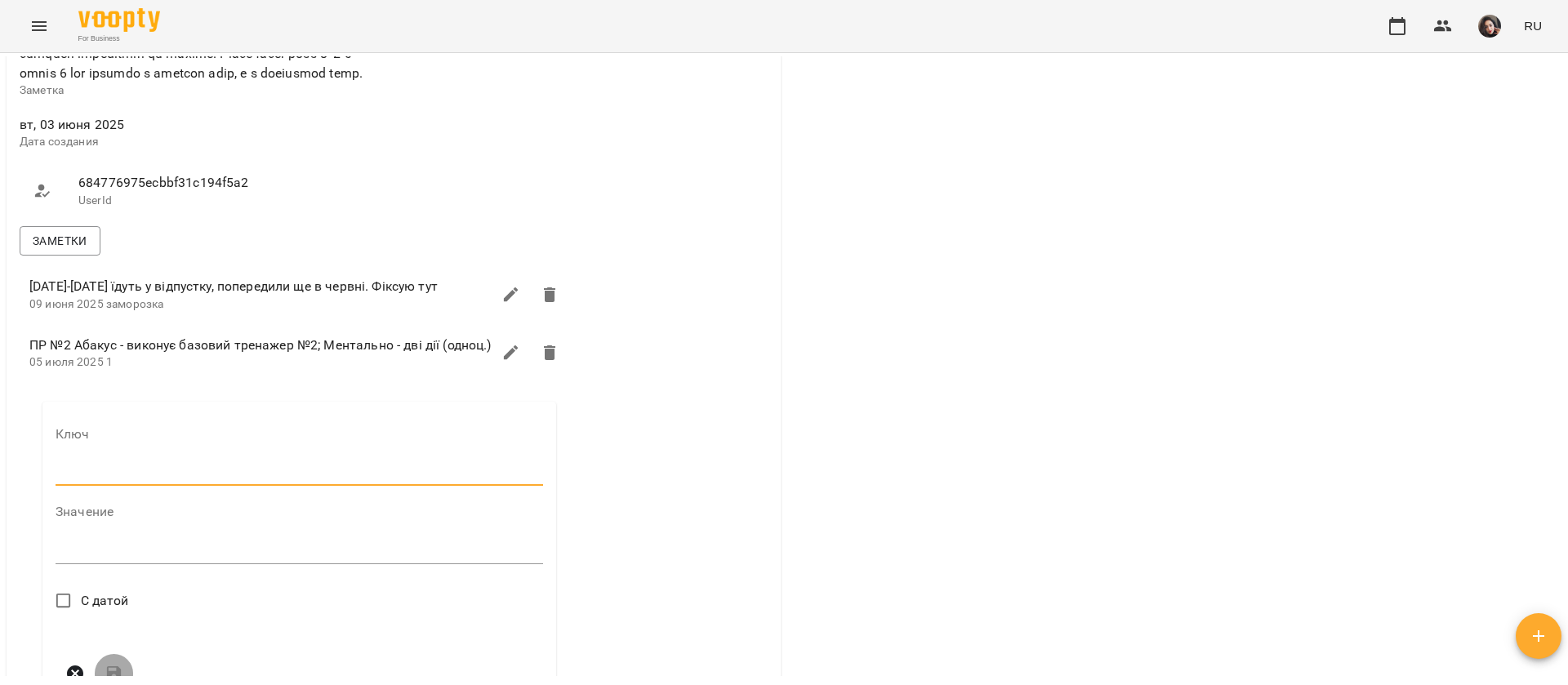
click at [104, 487] on input "text" at bounding box center [299, 474] width 488 height 26
type input "****"
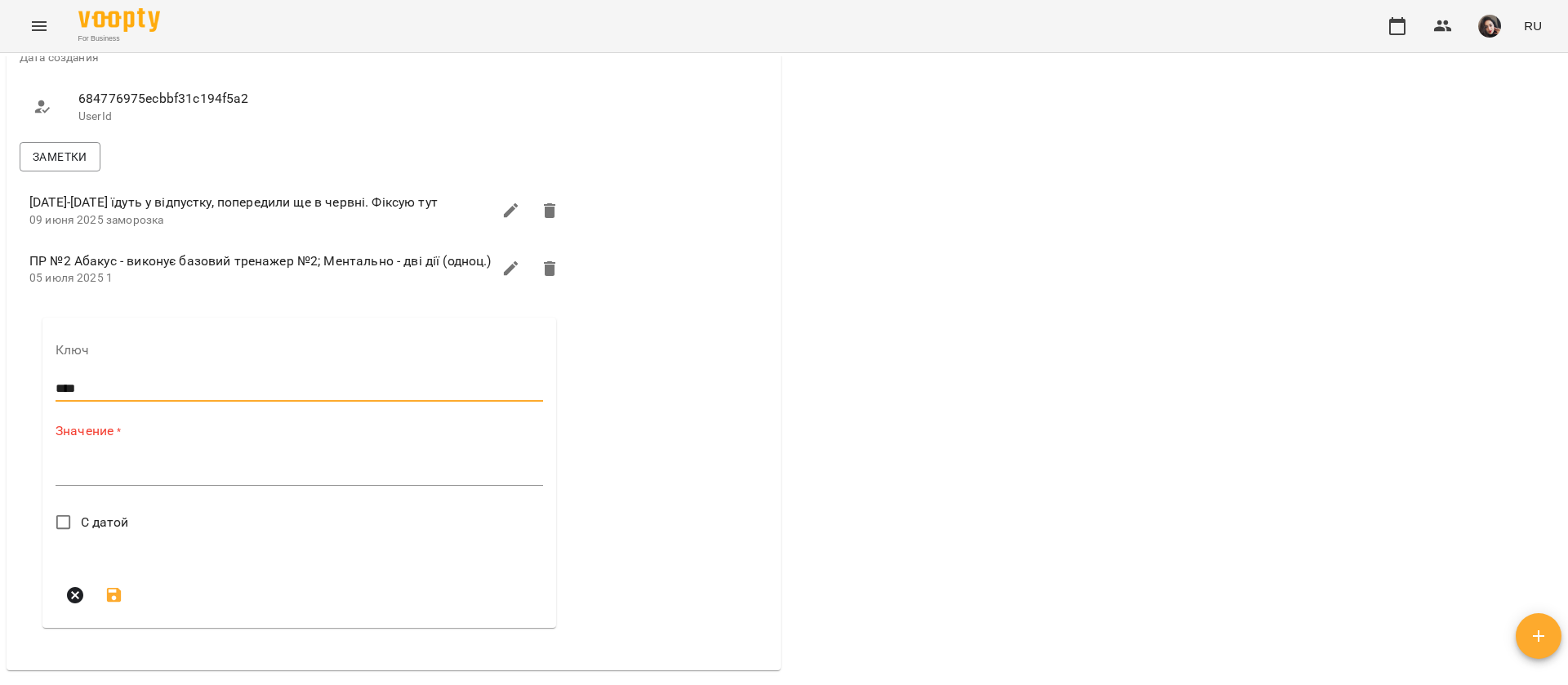
scroll to position [980, 0]
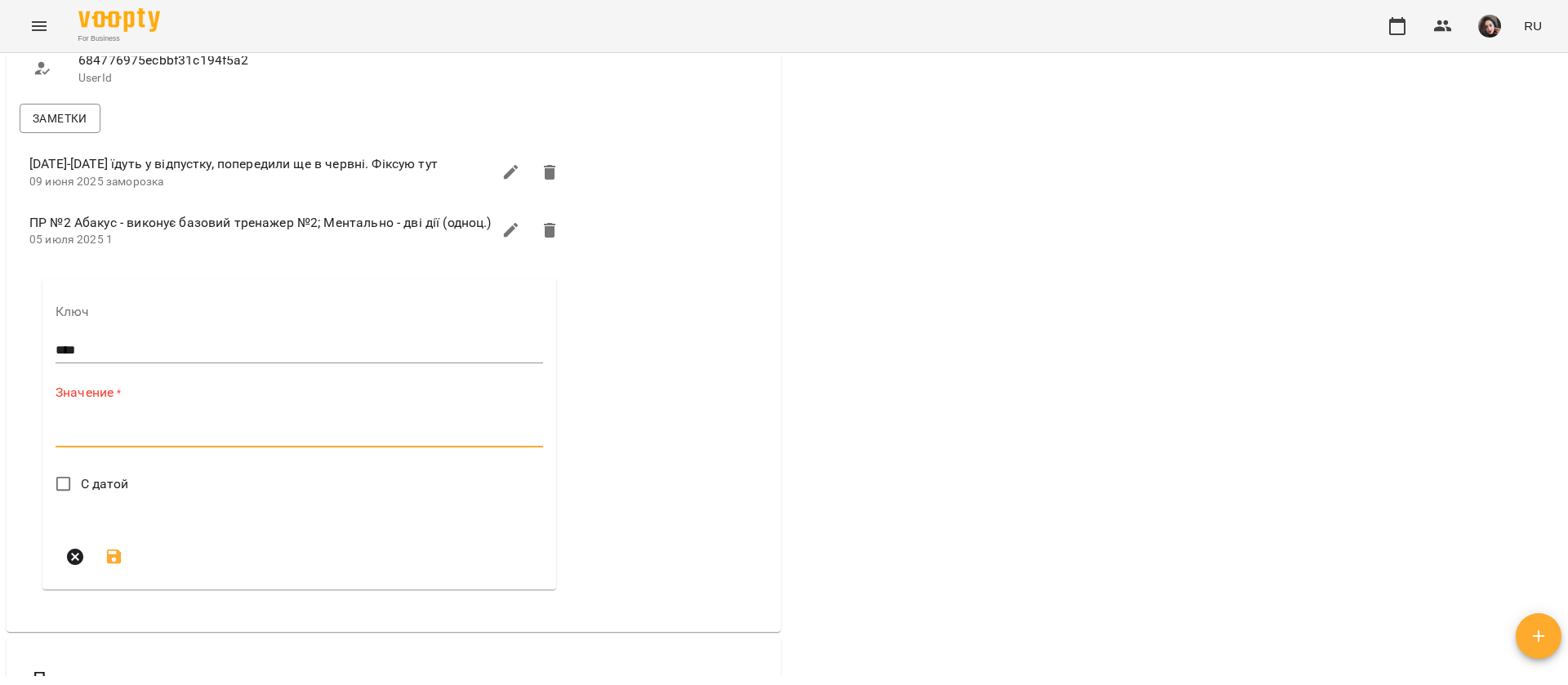
click at [161, 442] on textarea at bounding box center [299, 434] width 488 height 15
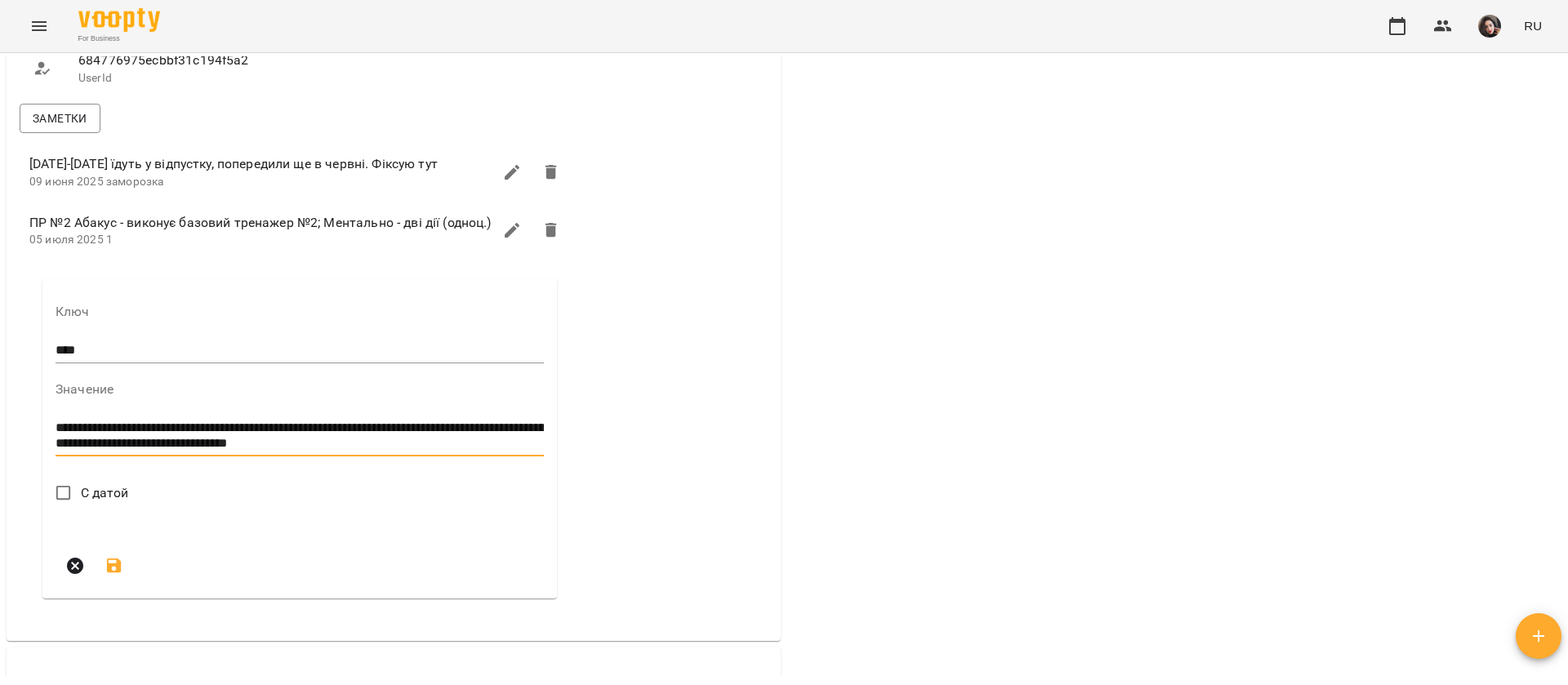
type textarea "**********"
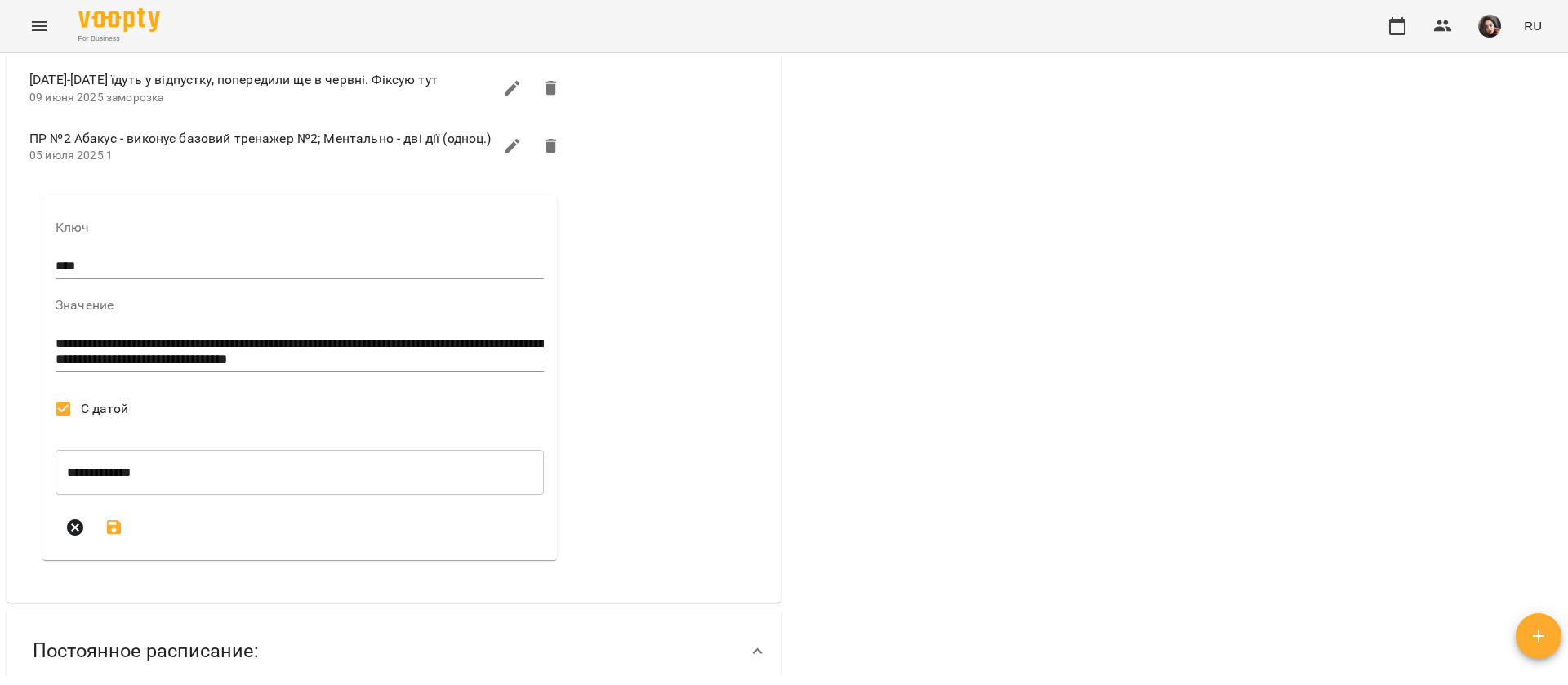
scroll to position [1103, 0]
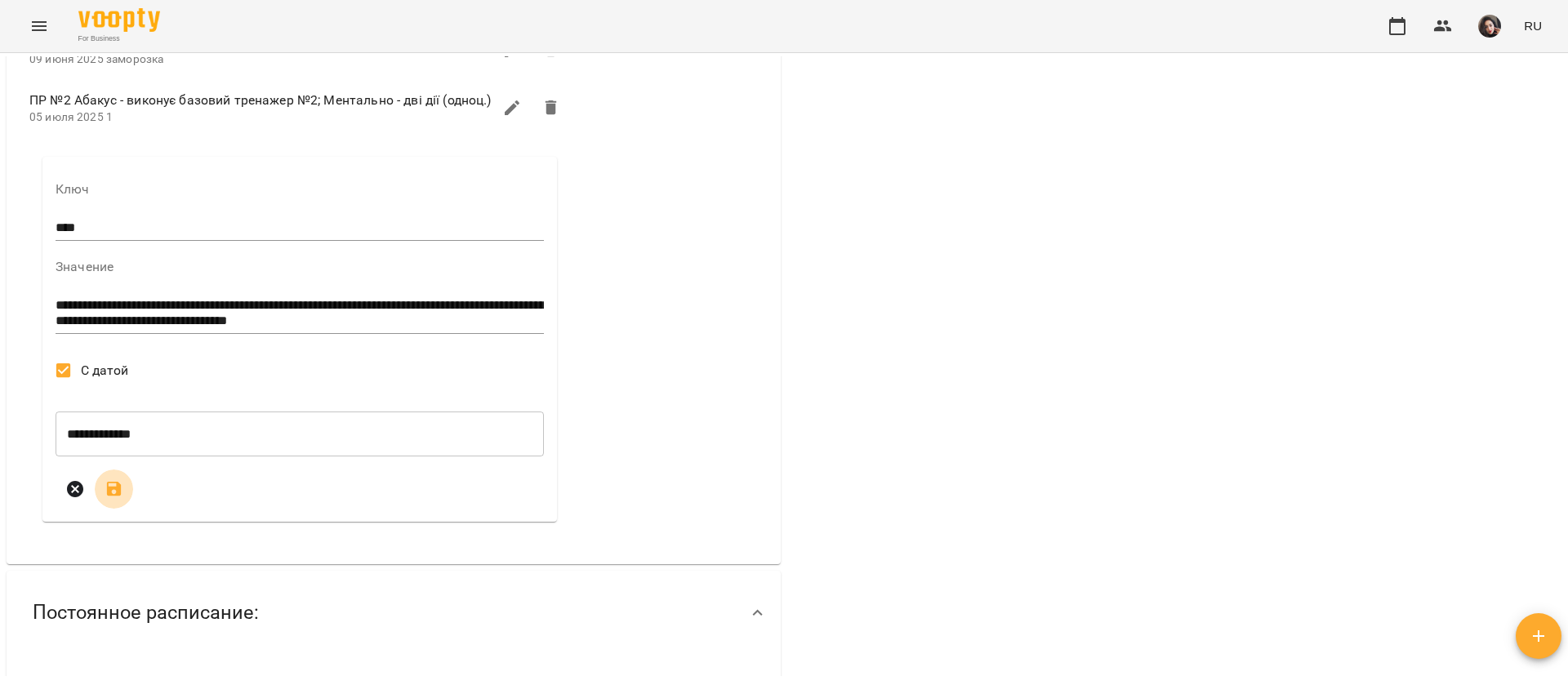
click at [121, 499] on icon "submit" at bounding box center [114, 489] width 19 height 19
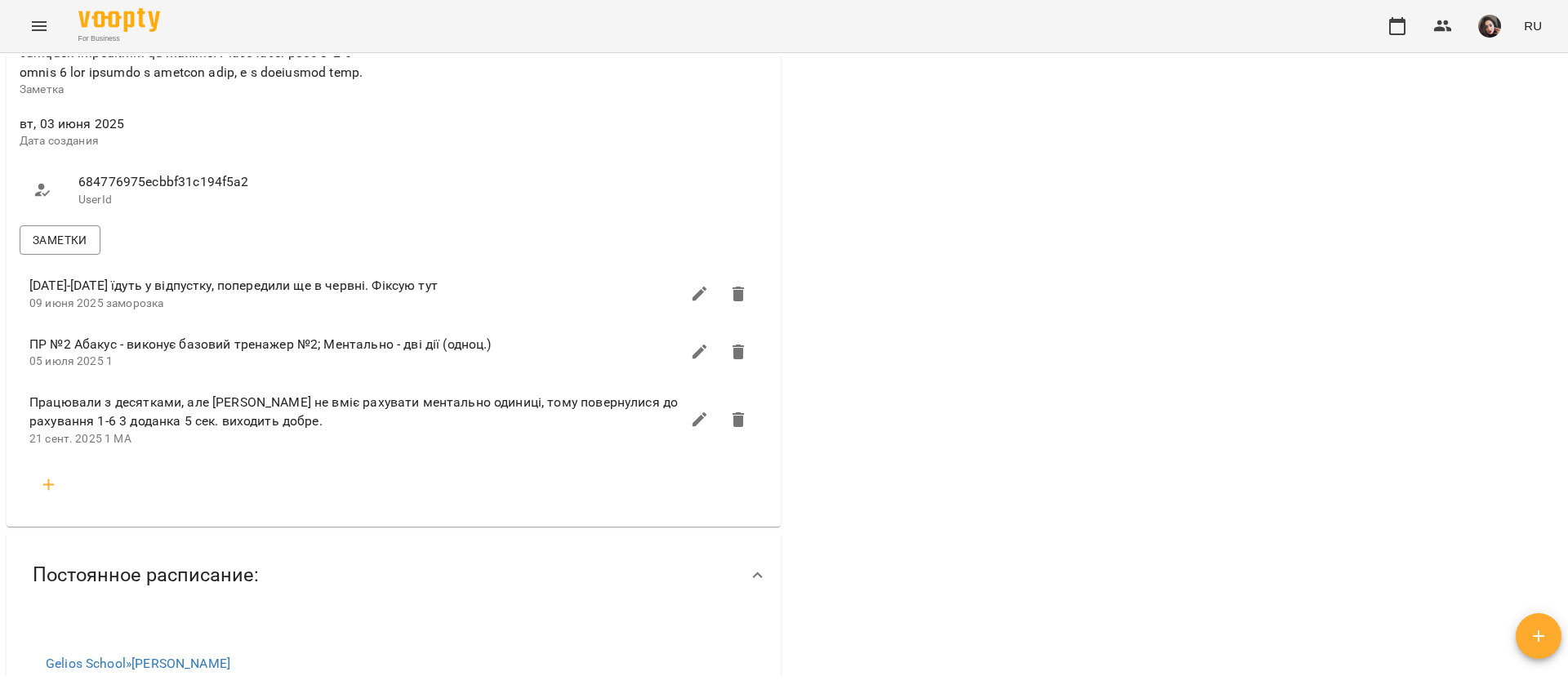
scroll to position [858, 0]
click at [30, 40] on button "Menu" at bounding box center [39, 26] width 40 height 40
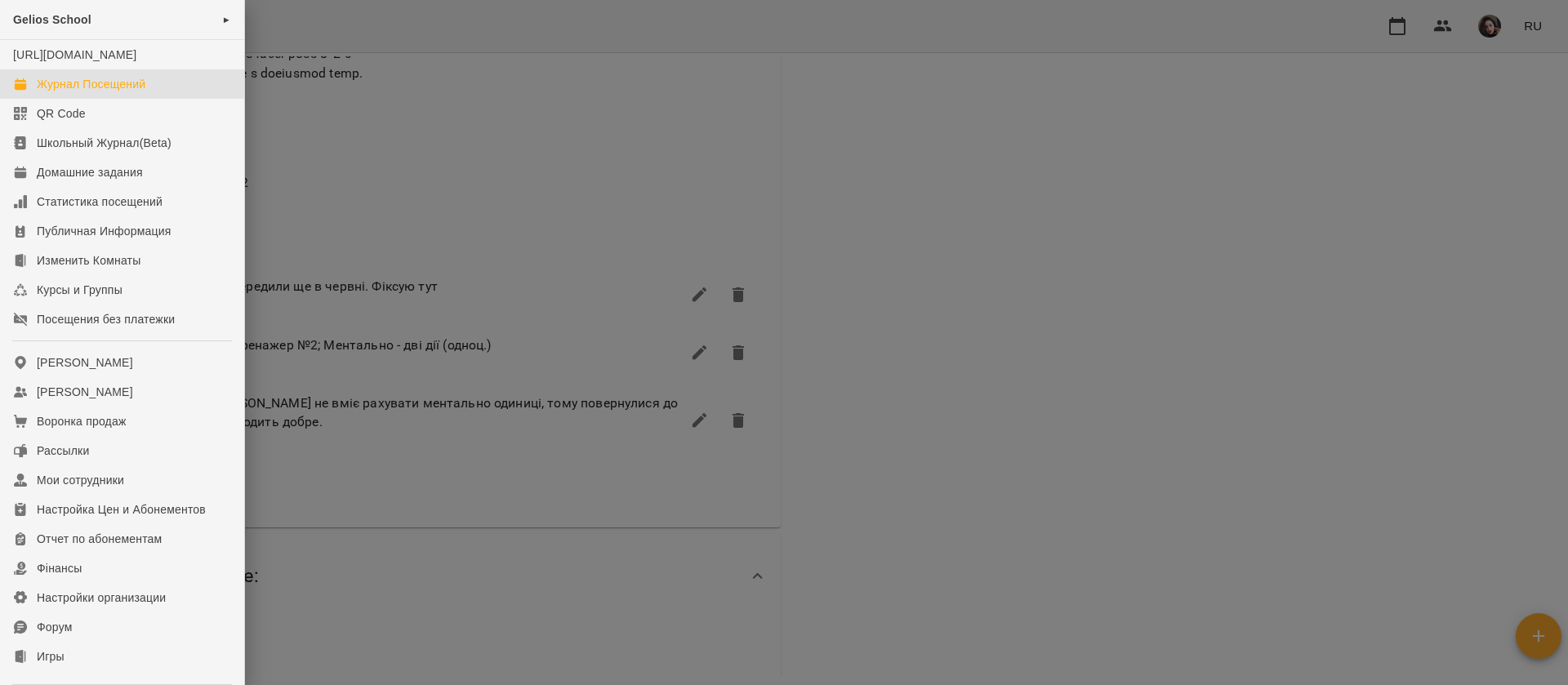
click at [74, 93] on div "Журнал Посещений" at bounding box center [91, 83] width 109 height 16
